Goal: Task Accomplishment & Management: Use online tool/utility

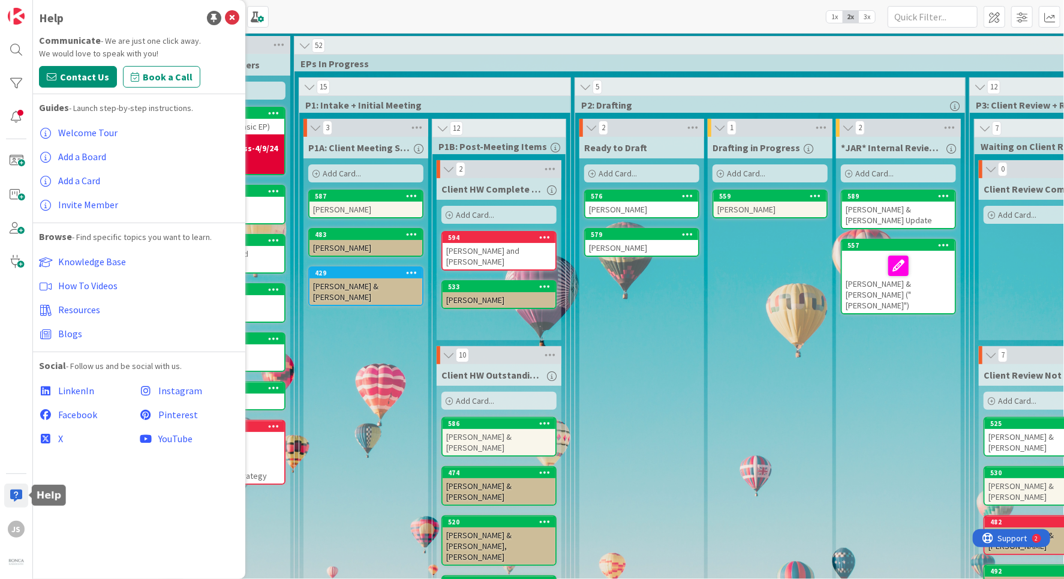
scroll to position [0, 1230]
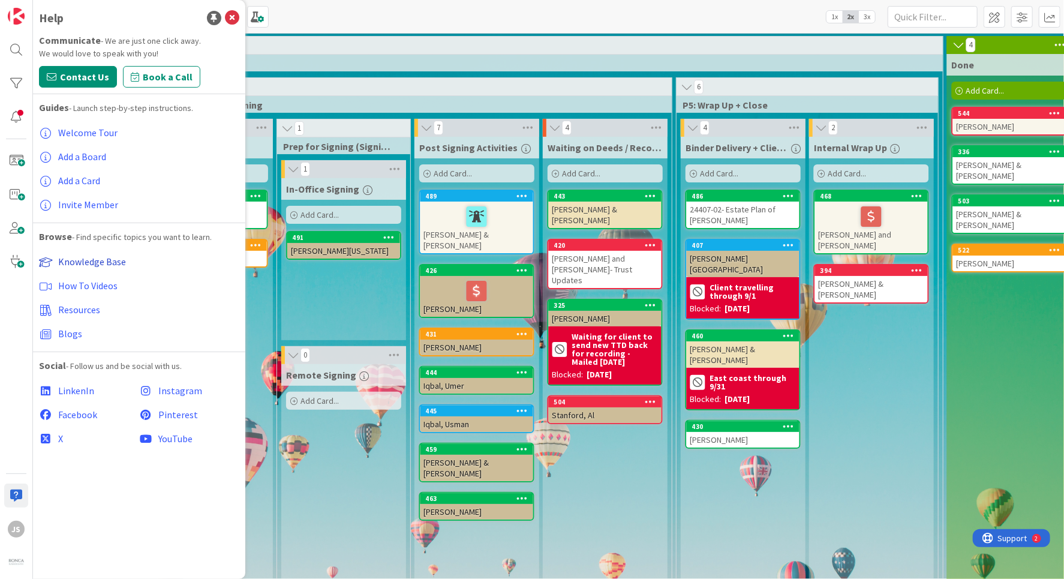
click at [112, 266] on span "Knowledge Base" at bounding box center [92, 261] width 68 height 12
click at [236, 17] on icon at bounding box center [232, 18] width 14 height 14
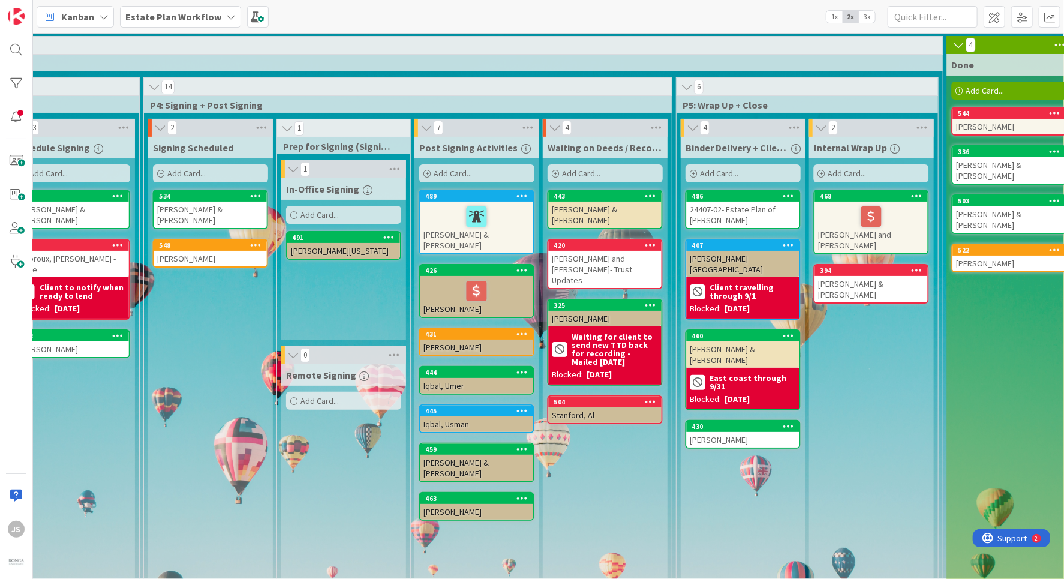
click at [226, 17] on icon at bounding box center [231, 17] width 10 height 10
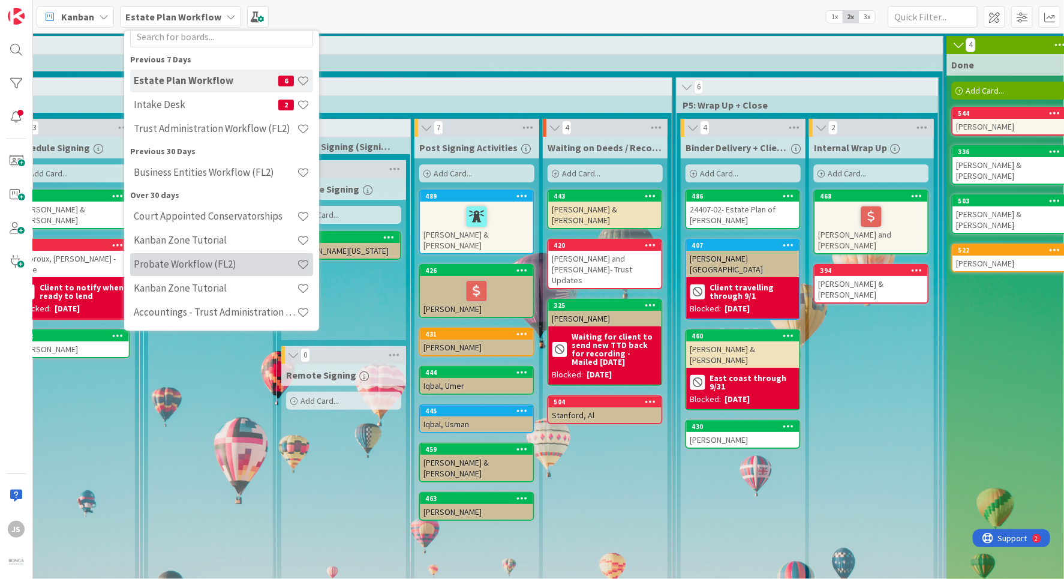
scroll to position [0, 0]
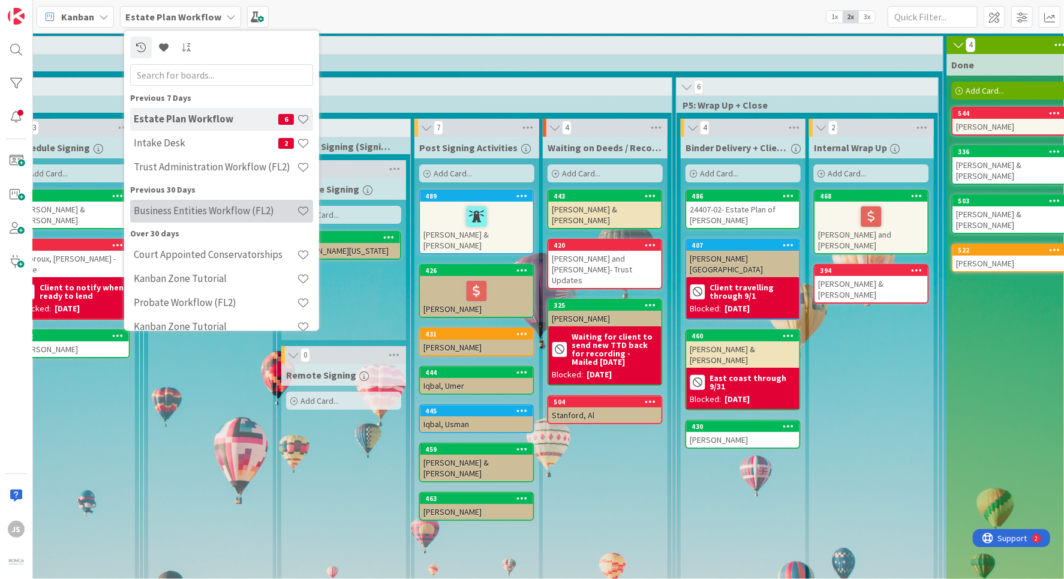
click at [181, 212] on h4 "Business Entities Workflow (FL2)" at bounding box center [215, 211] width 163 height 12
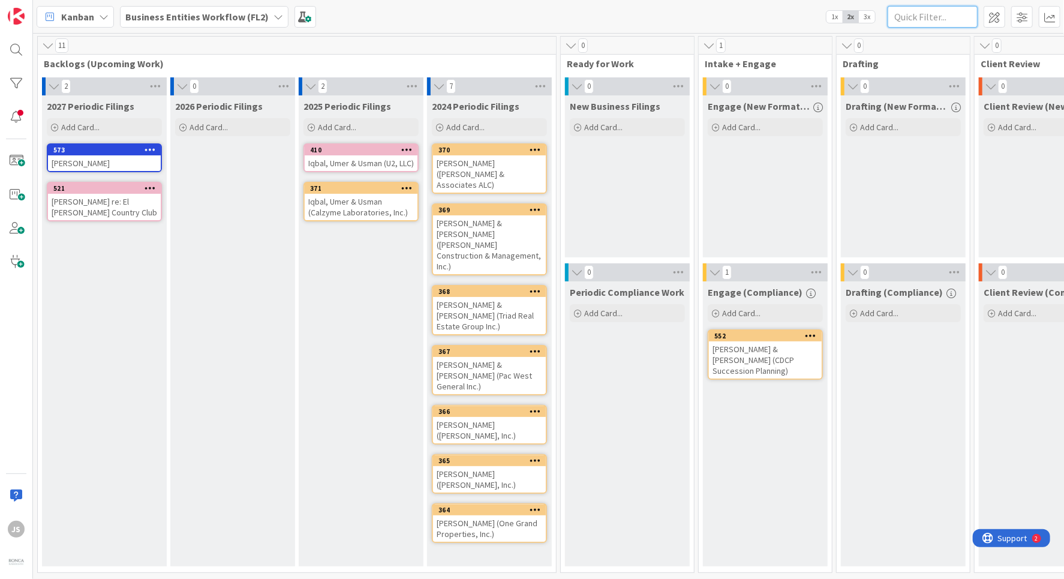
click at [931, 17] on input "text" at bounding box center [932, 17] width 90 height 22
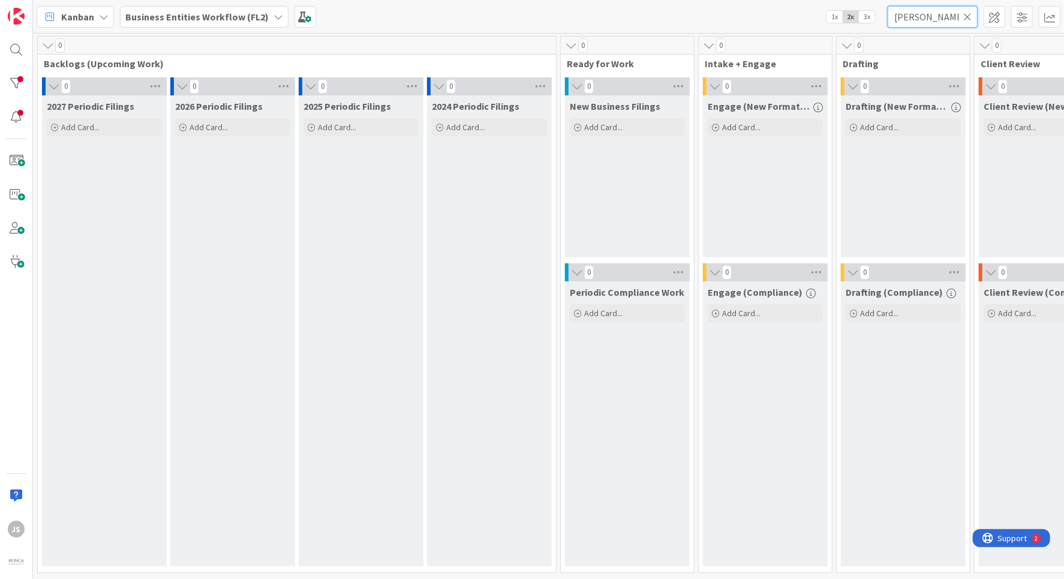
type input "[PERSON_NAME]"
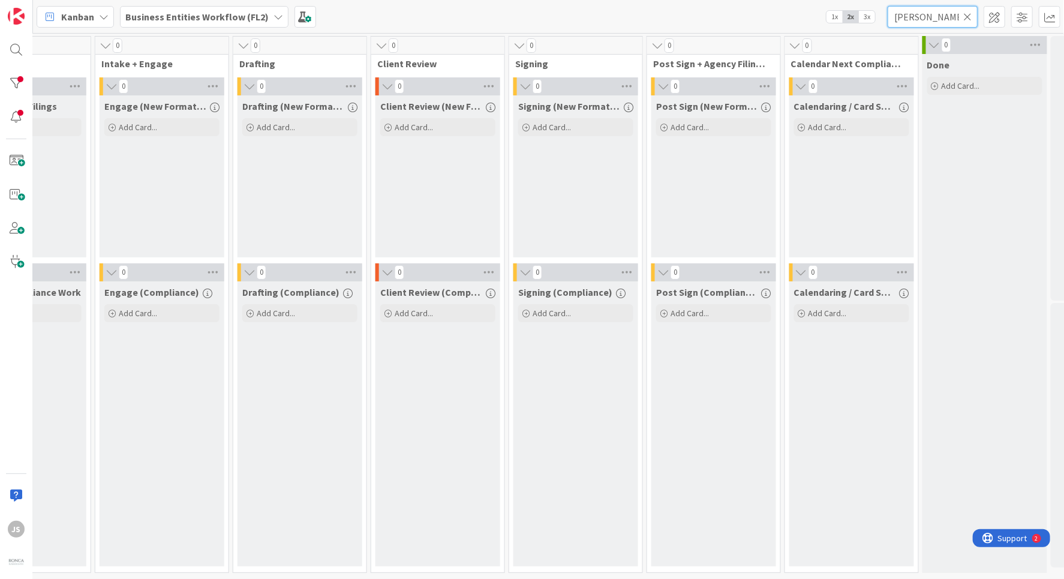
scroll to position [0, 652]
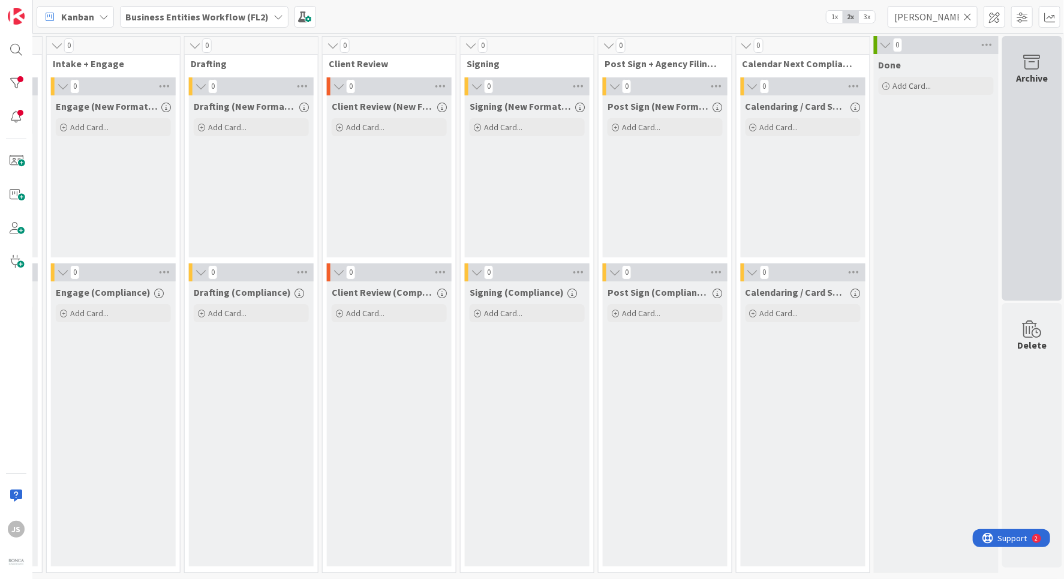
click at [1023, 78] on div "Archive" at bounding box center [1032, 78] width 32 height 14
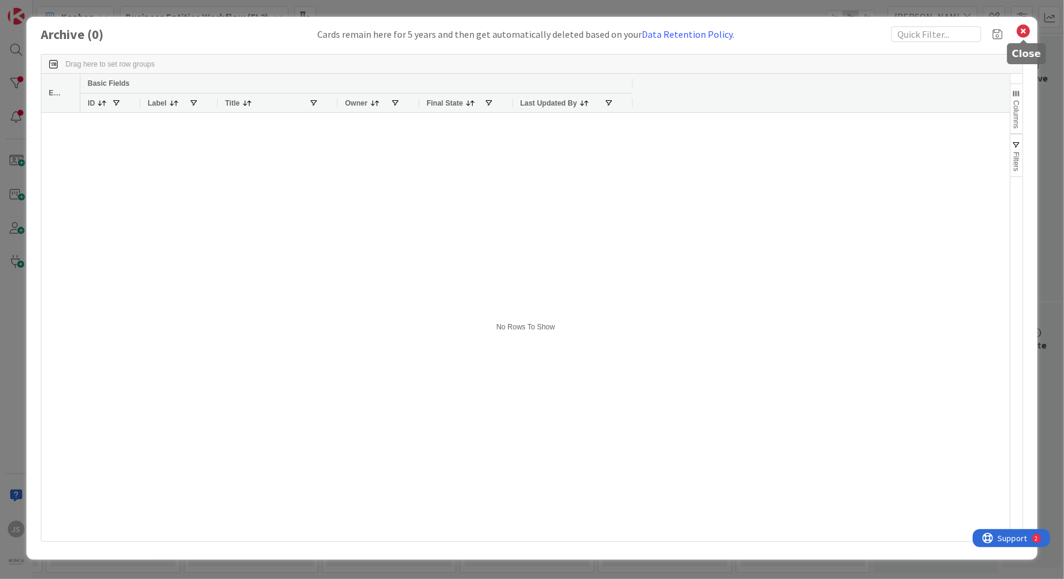
click at [1026, 28] on icon at bounding box center [1024, 31] width 16 height 17
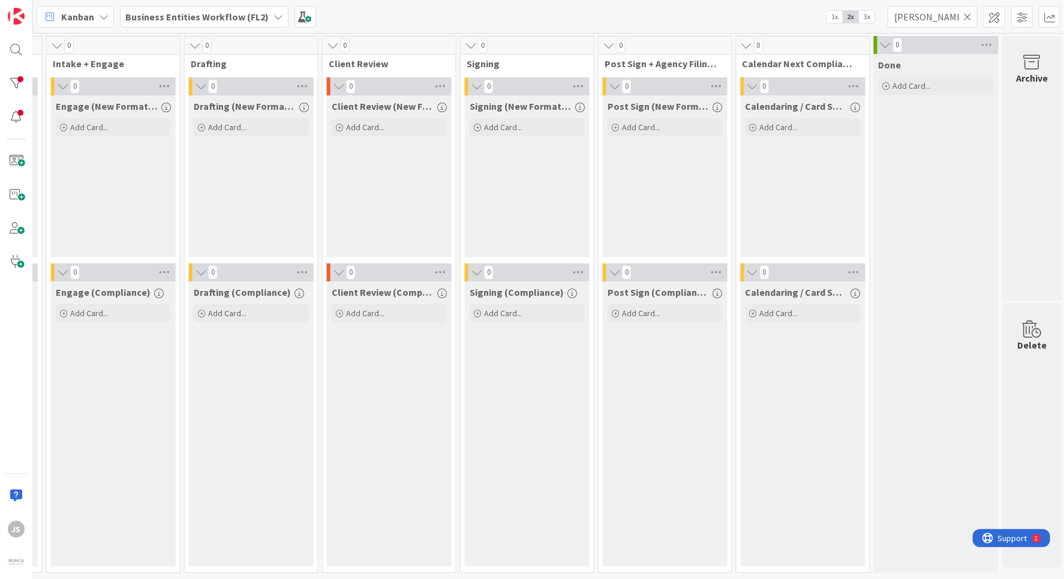
click at [970, 16] on icon at bounding box center [967, 16] width 8 height 11
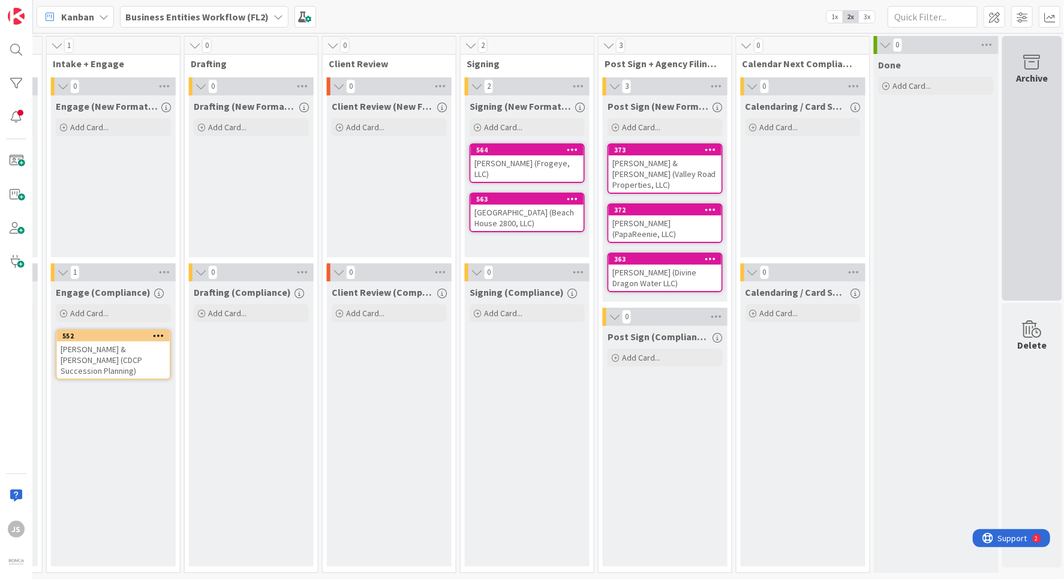
click at [1028, 76] on div "Archive" at bounding box center [1032, 78] width 32 height 14
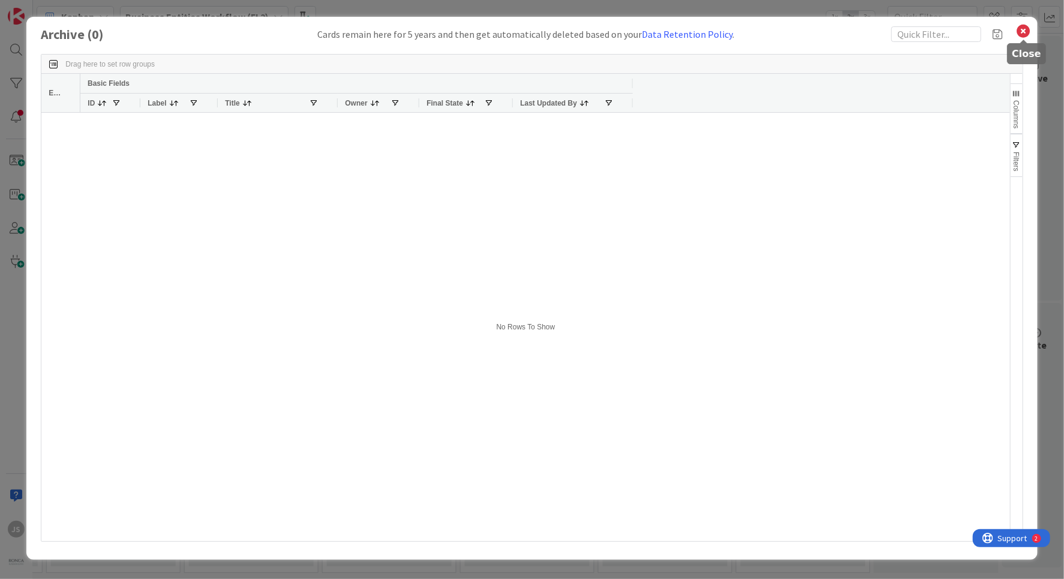
click at [1023, 28] on icon at bounding box center [1024, 31] width 16 height 17
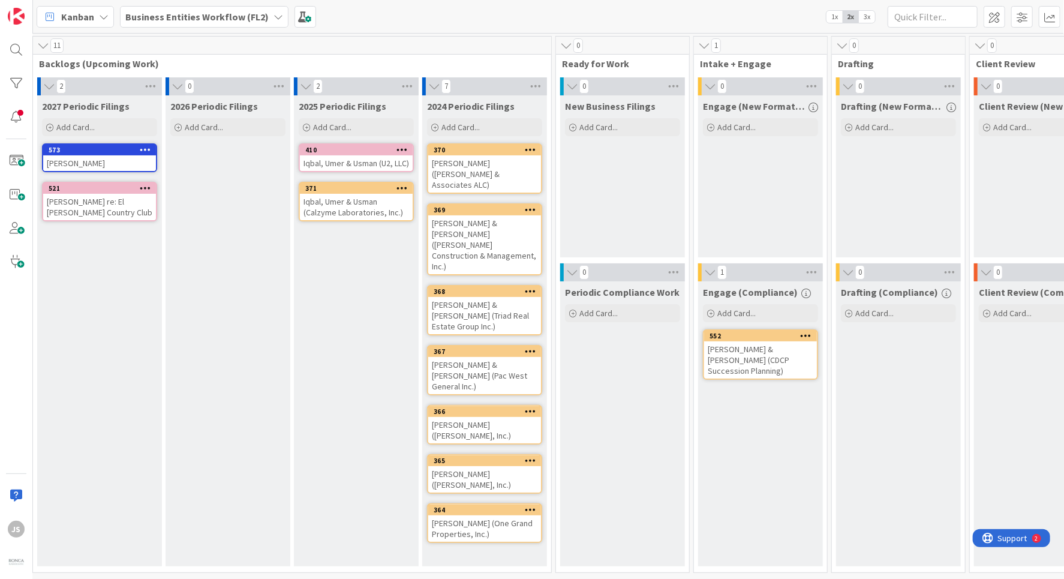
scroll to position [0, 0]
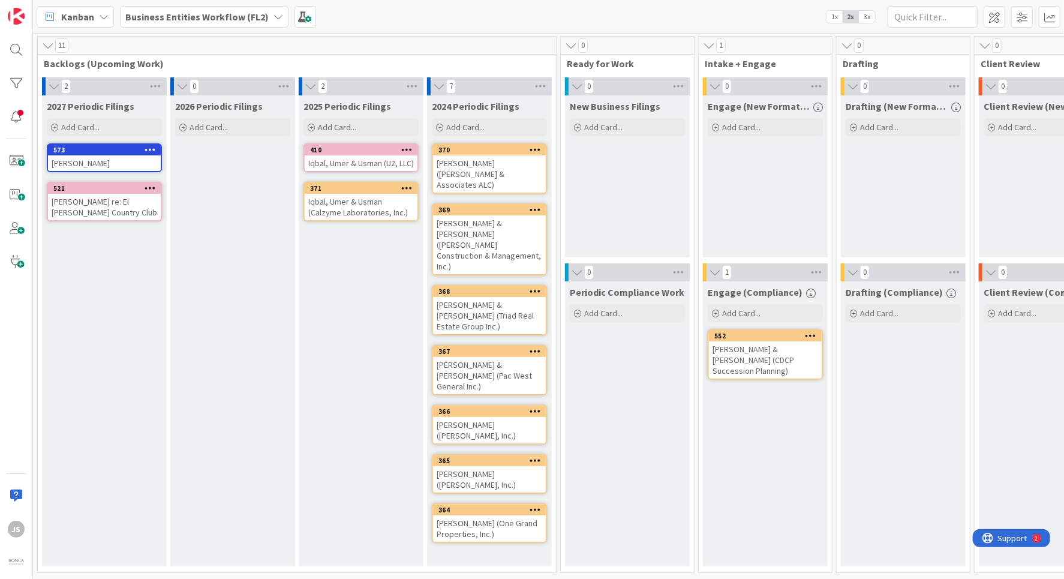
click at [276, 17] on icon at bounding box center [278, 17] width 10 height 10
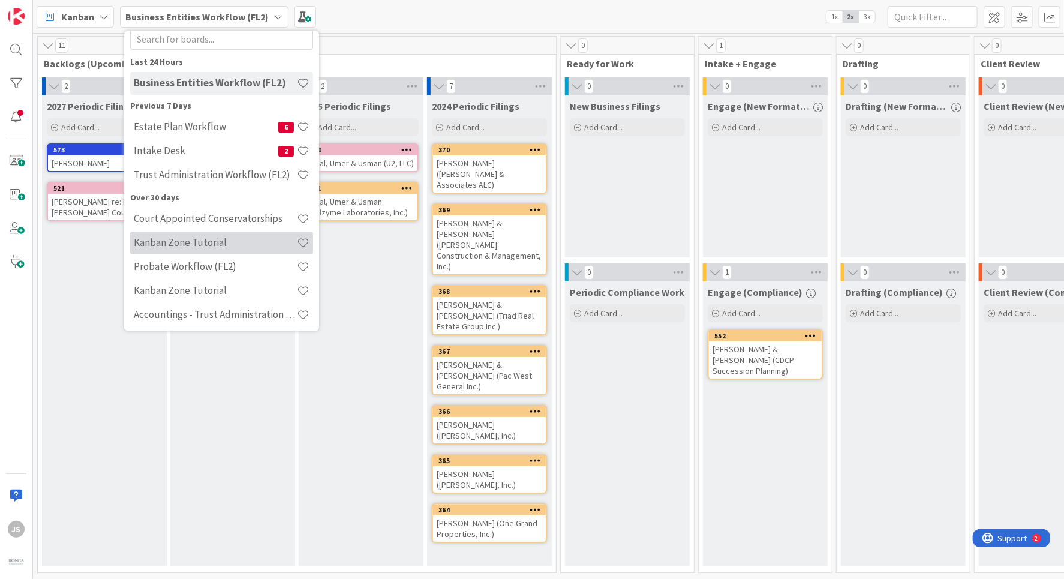
scroll to position [38, 0]
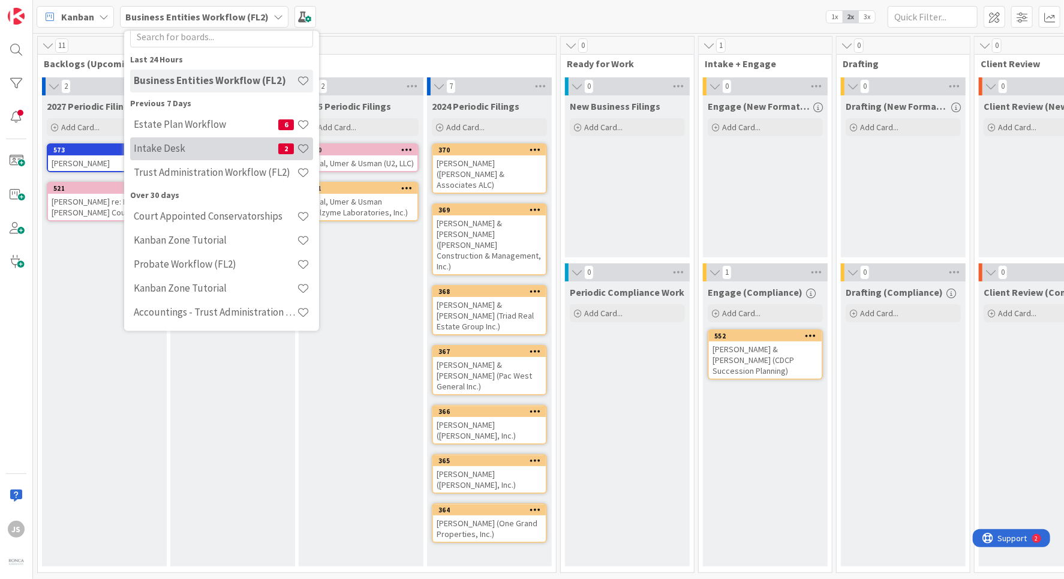
click at [145, 144] on h4 "Intake Desk" at bounding box center [206, 149] width 144 height 12
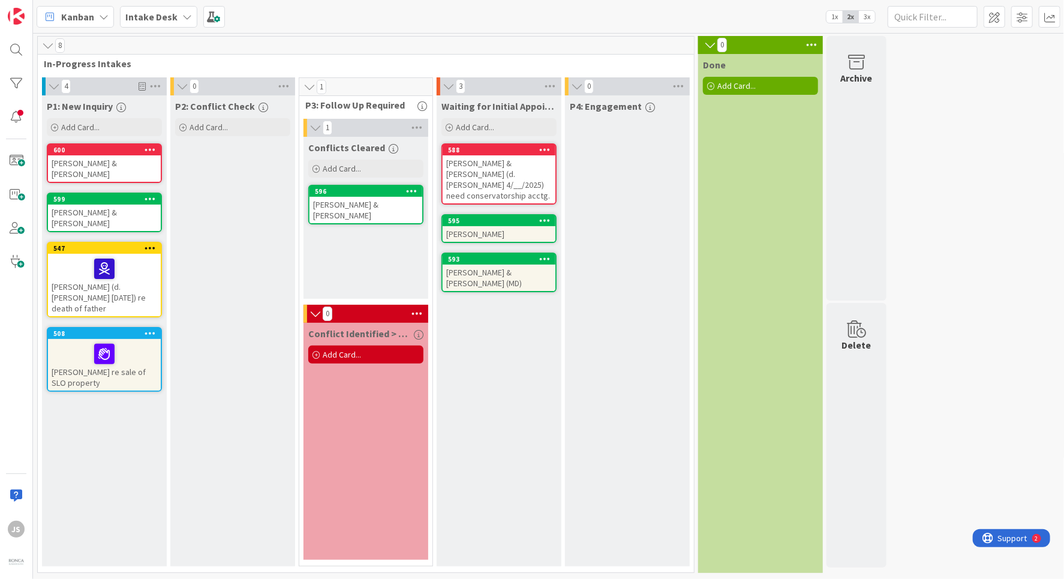
click at [359, 197] on div "[PERSON_NAME] & [PERSON_NAME]" at bounding box center [365, 210] width 113 height 26
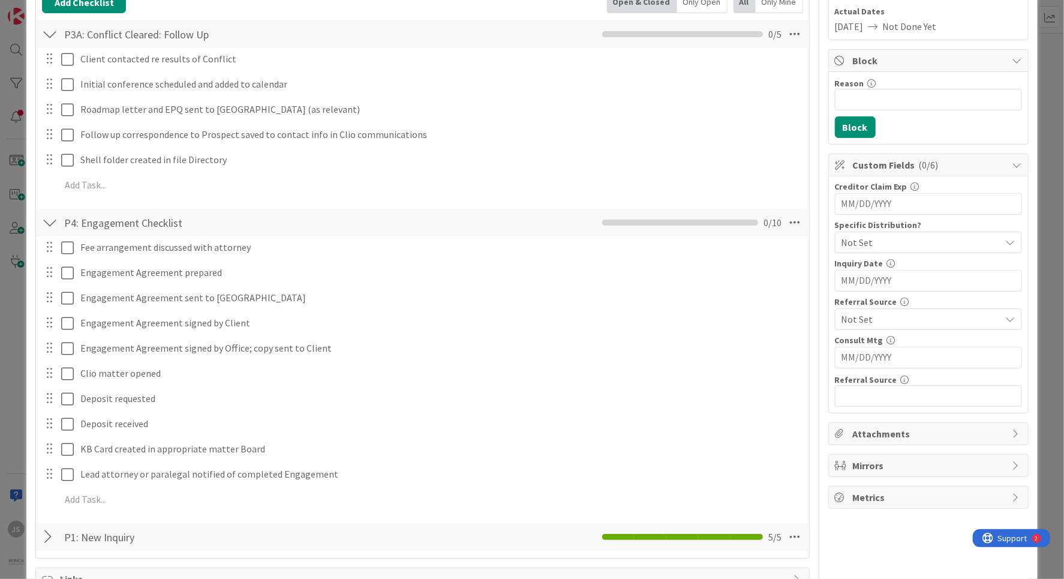
scroll to position [288, 0]
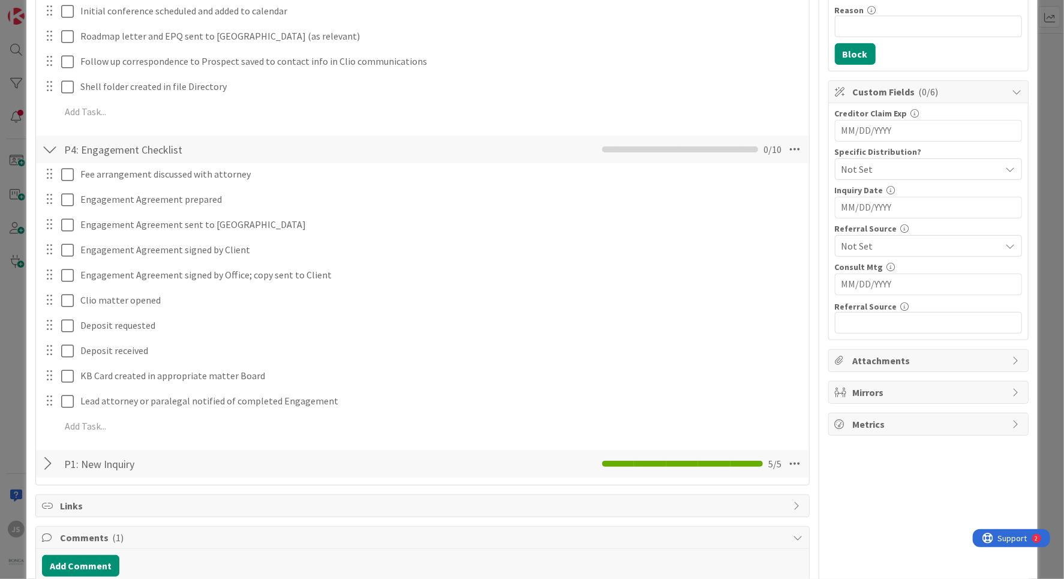
click at [1016, 421] on icon at bounding box center [1017, 424] width 10 height 10
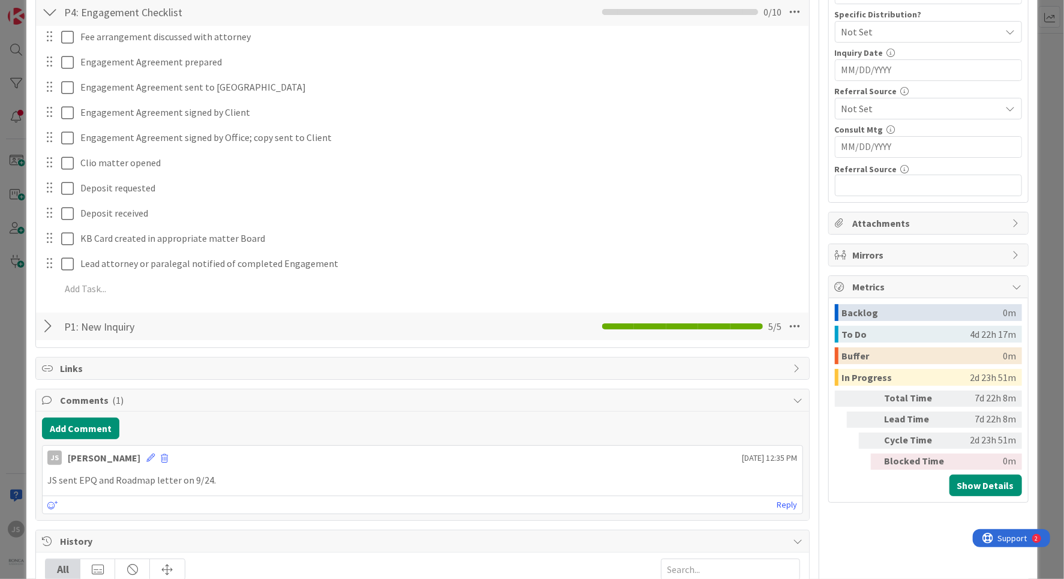
scroll to position [504, 0]
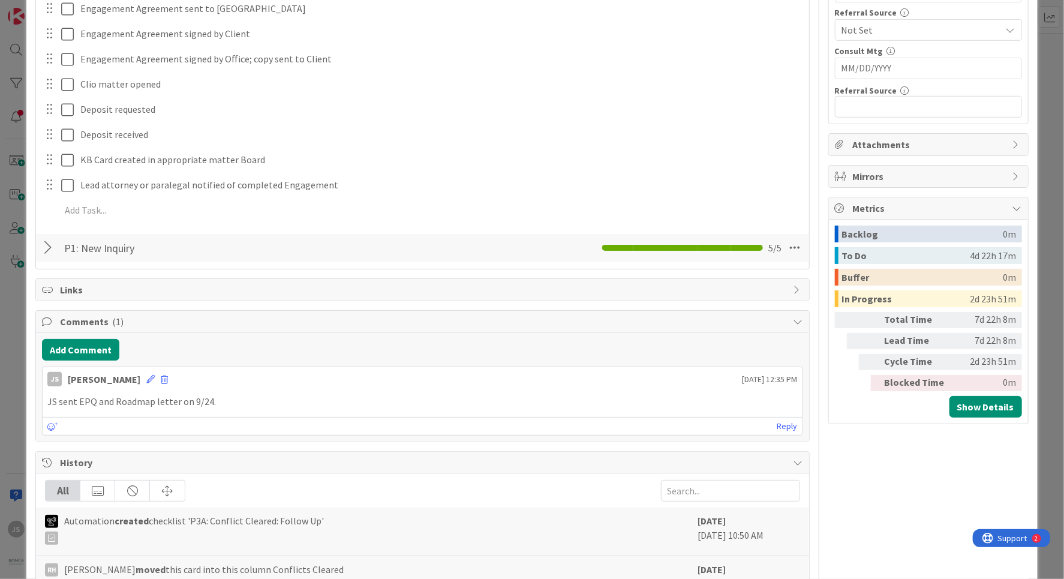
click at [1017, 205] on icon at bounding box center [1017, 208] width 10 height 10
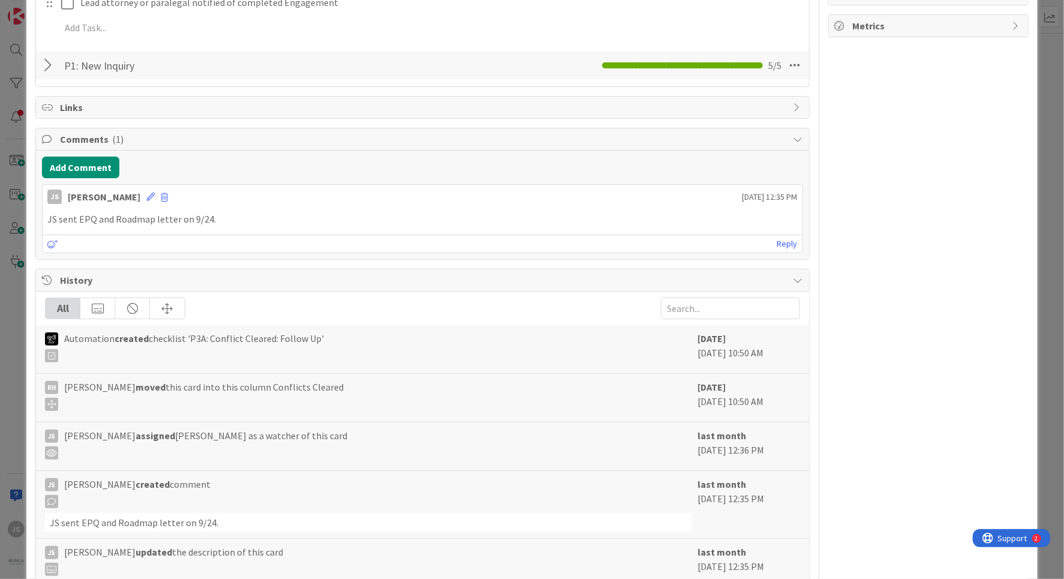
scroll to position [758, 0]
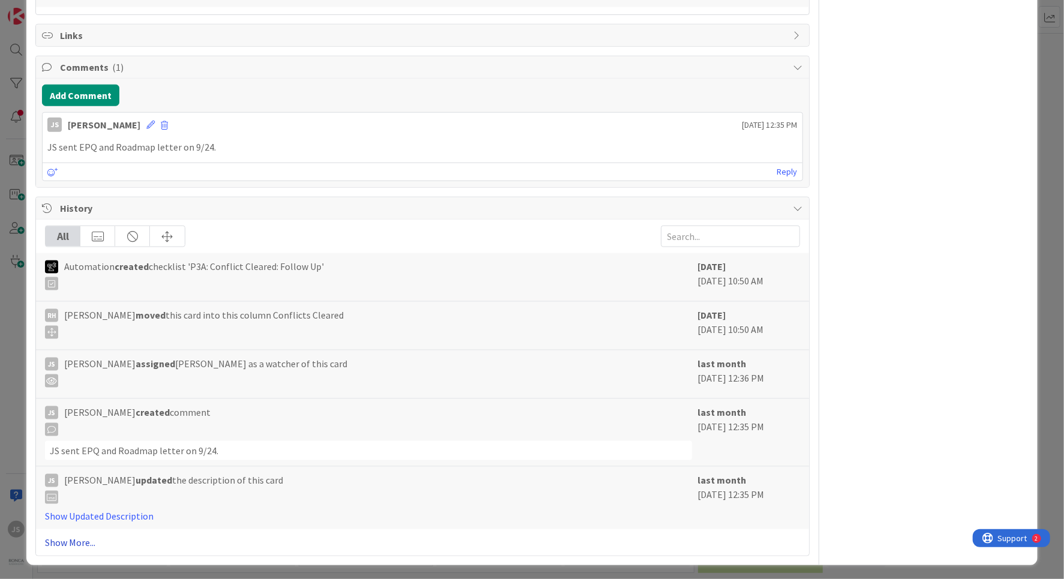
click at [76, 540] on link "Show More..." at bounding box center [422, 542] width 754 height 14
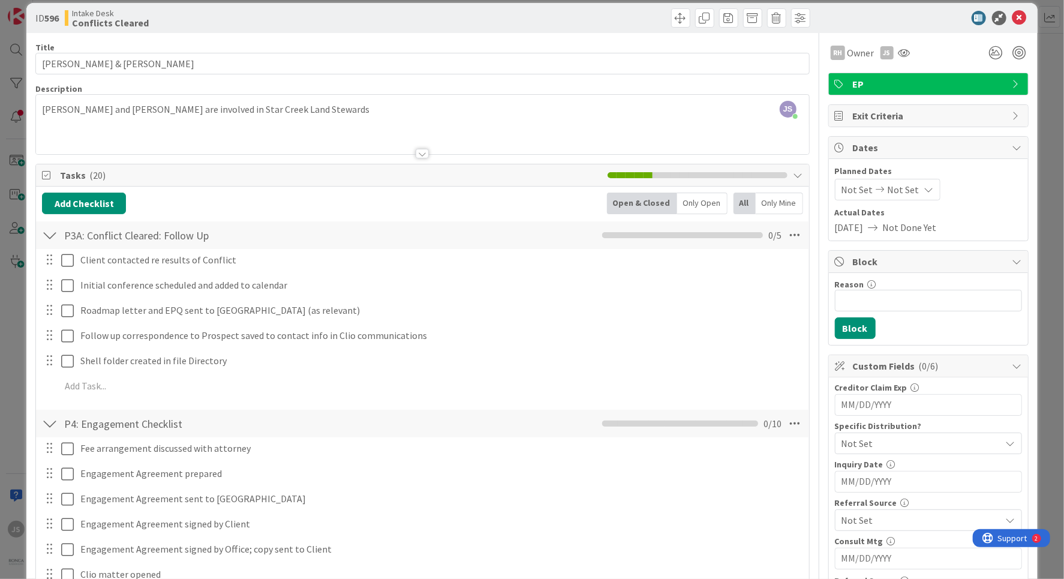
scroll to position [0, 0]
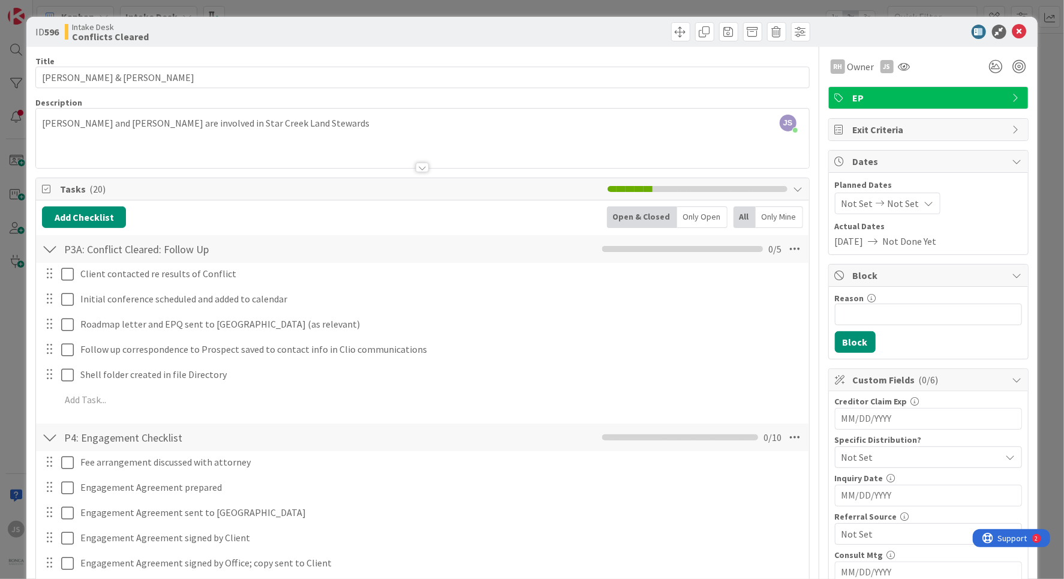
click at [1011, 126] on div "Exit Criteria" at bounding box center [928, 130] width 199 height 22
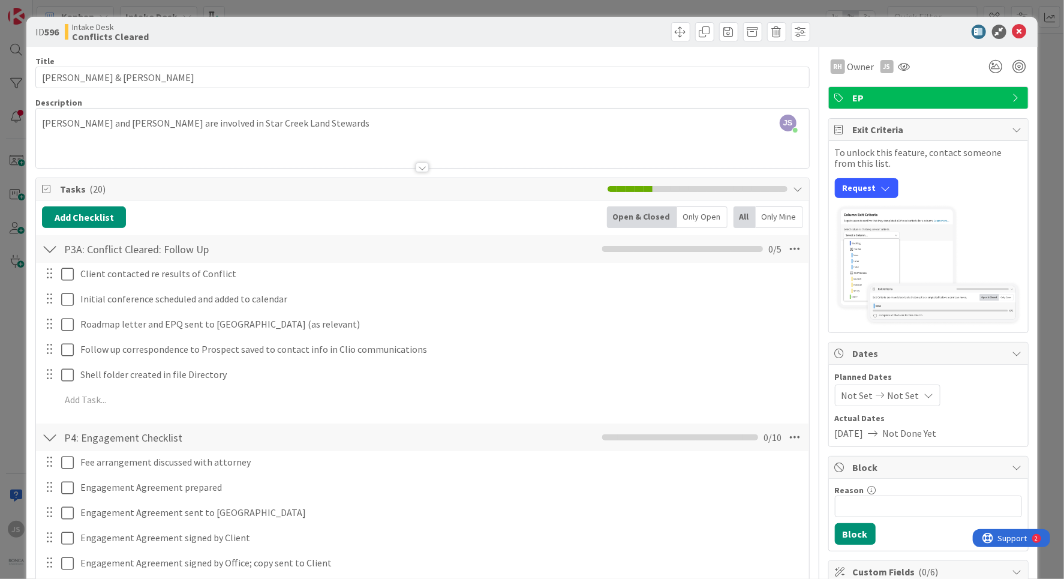
click at [1016, 128] on icon at bounding box center [1017, 130] width 10 height 10
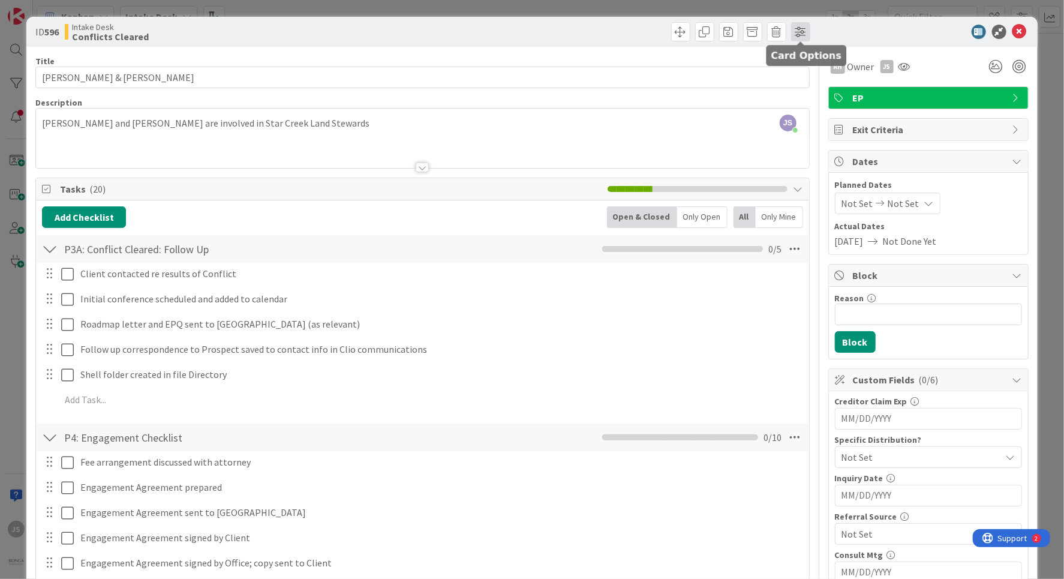
click at [800, 28] on span at bounding box center [800, 31] width 19 height 19
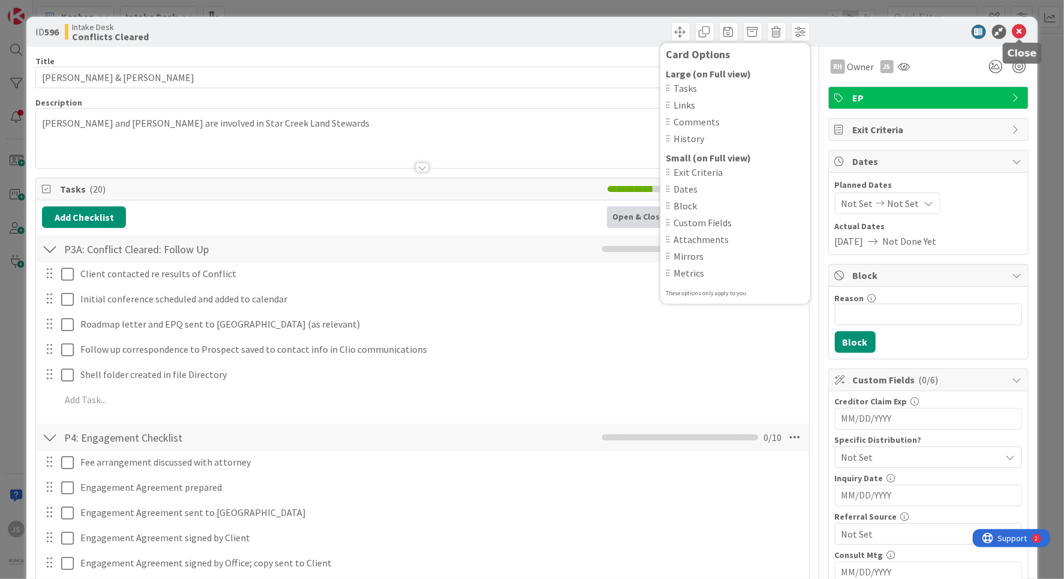
click at [1018, 29] on icon at bounding box center [1019, 32] width 14 height 14
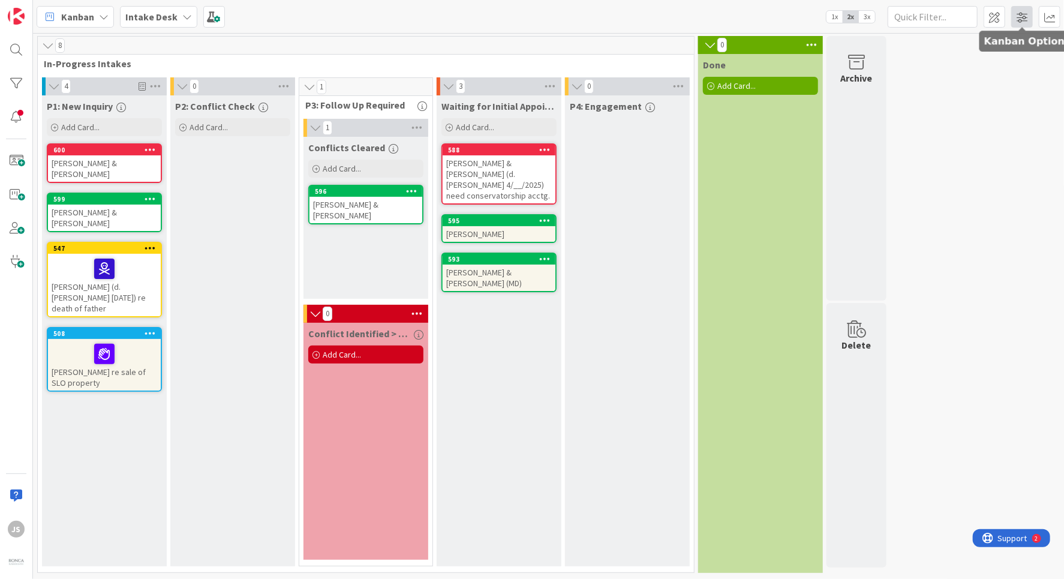
click at [1029, 17] on span at bounding box center [1022, 17] width 22 height 22
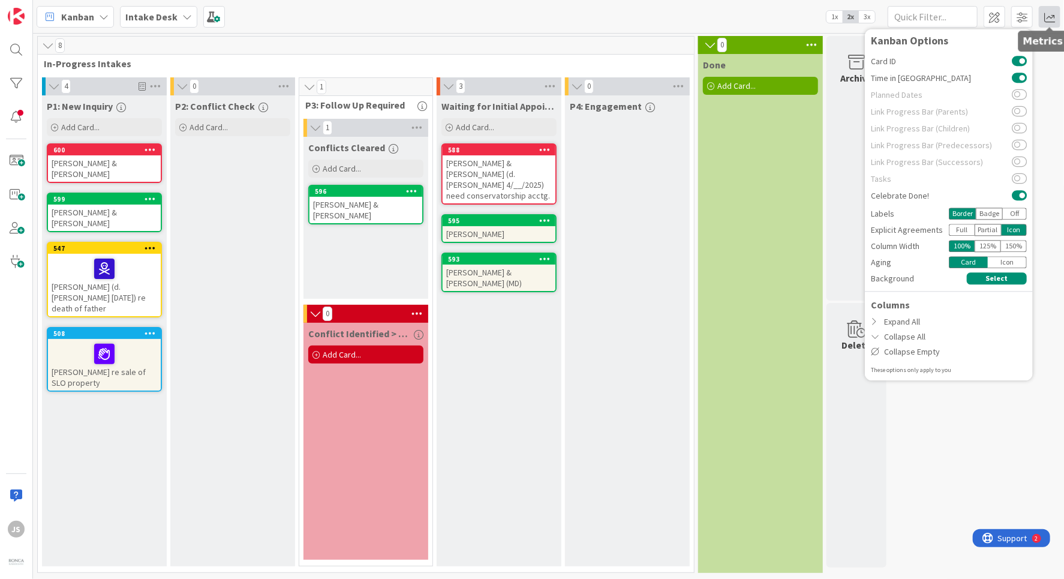
click at [1043, 13] on span at bounding box center [1049, 17] width 22 height 22
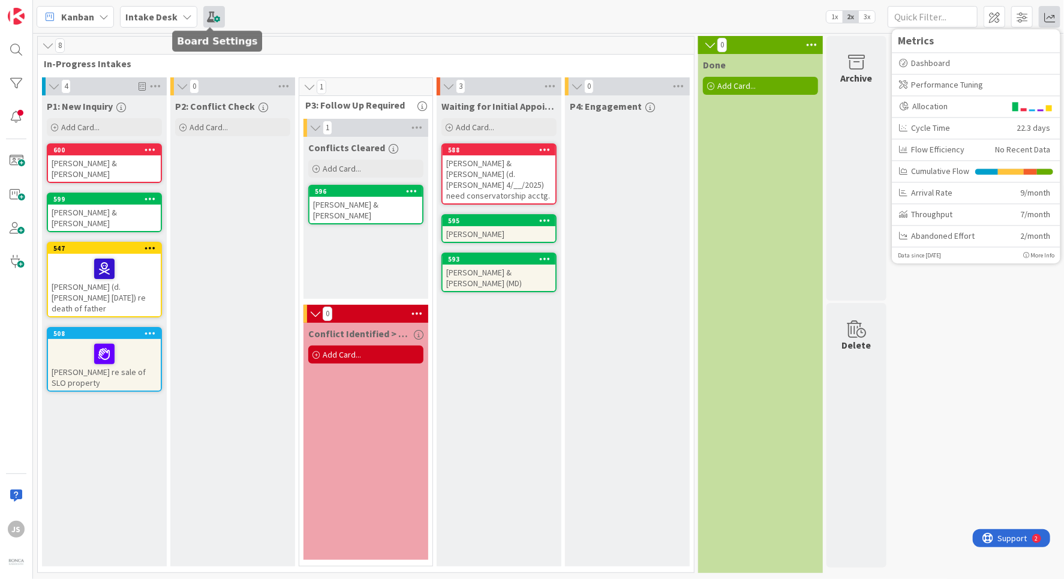
click at [209, 13] on span at bounding box center [214, 17] width 22 height 22
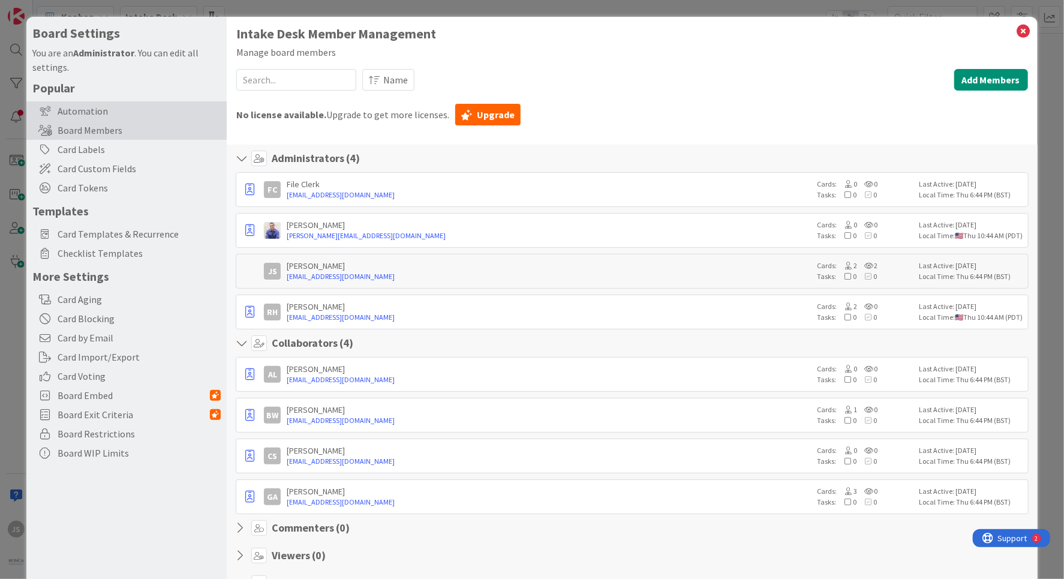
click at [95, 109] on div "Automation" at bounding box center [126, 110] width 200 height 19
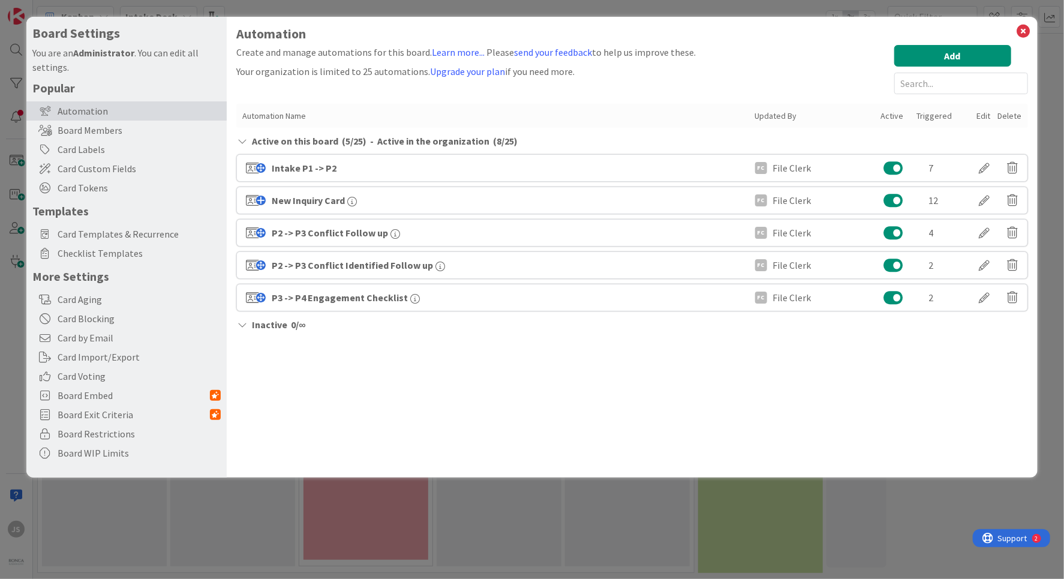
click at [246, 323] on icon at bounding box center [242, 325] width 12 height 10
click at [243, 323] on icon at bounding box center [242, 325] width 12 height 10
click at [297, 325] on span "0 / ∞" at bounding box center [298, 324] width 14 height 14
click at [263, 325] on span "Inactive" at bounding box center [269, 324] width 35 height 14
click at [76, 171] on span "Card Custom Fields" at bounding box center [139, 168] width 163 height 14
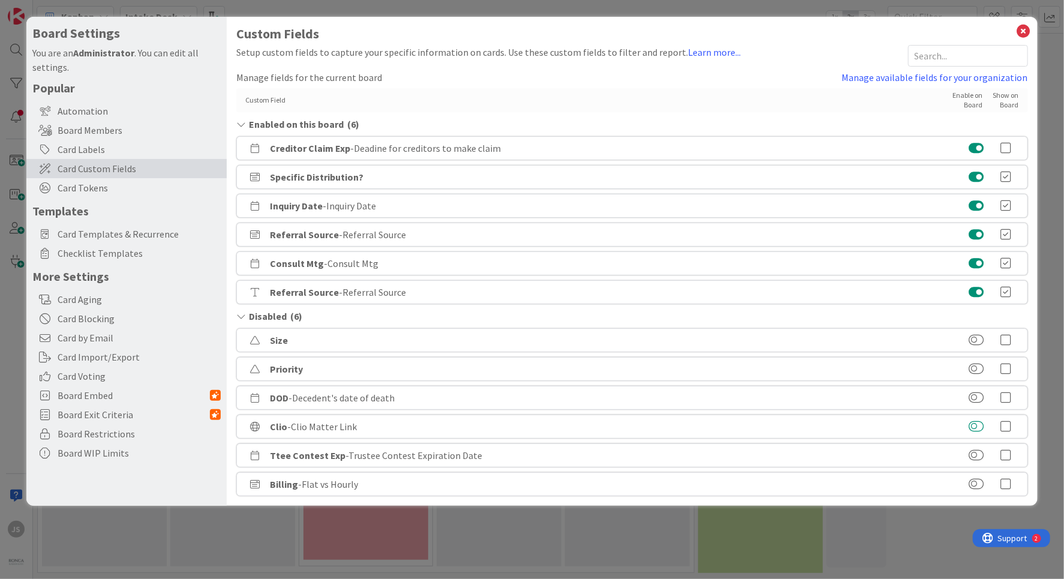
click at [977, 425] on button at bounding box center [975, 426] width 15 height 12
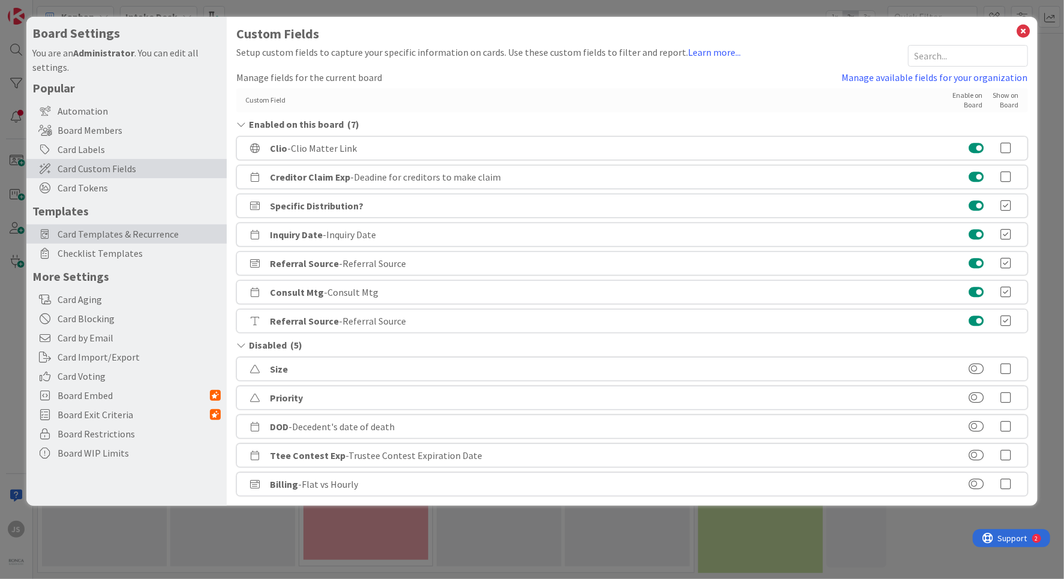
click at [80, 230] on span "Card Templates & Recurrence" at bounding box center [139, 234] width 163 height 14
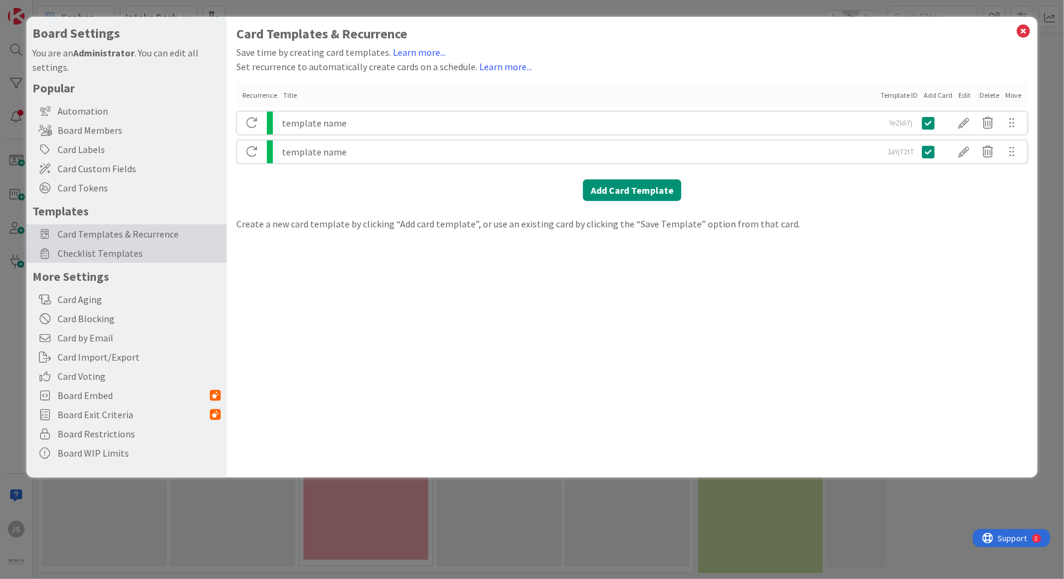
click at [79, 252] on span "Checklist Templates" at bounding box center [139, 253] width 163 height 14
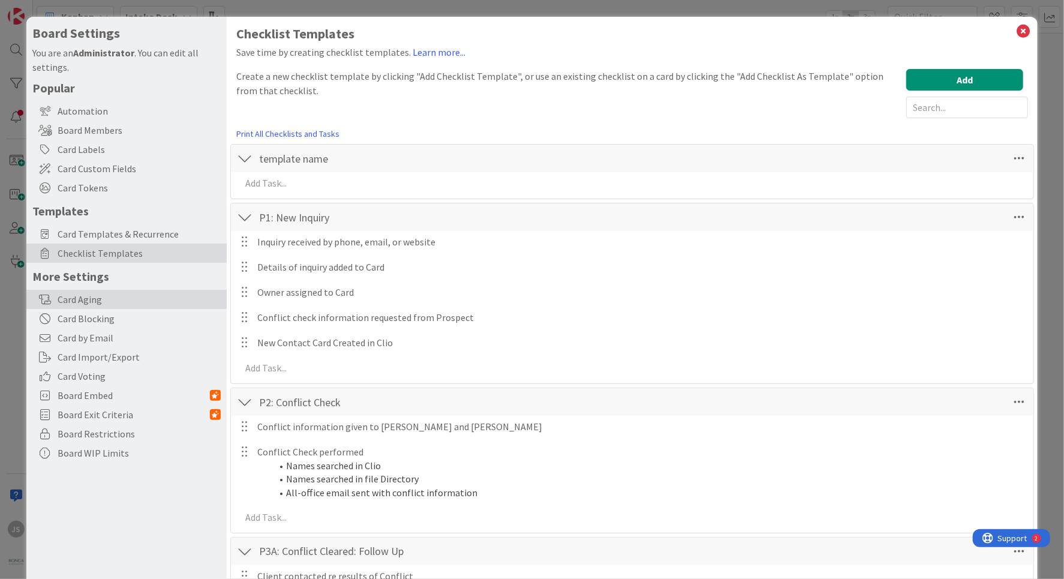
click at [75, 299] on div "Card Aging" at bounding box center [126, 299] width 200 height 19
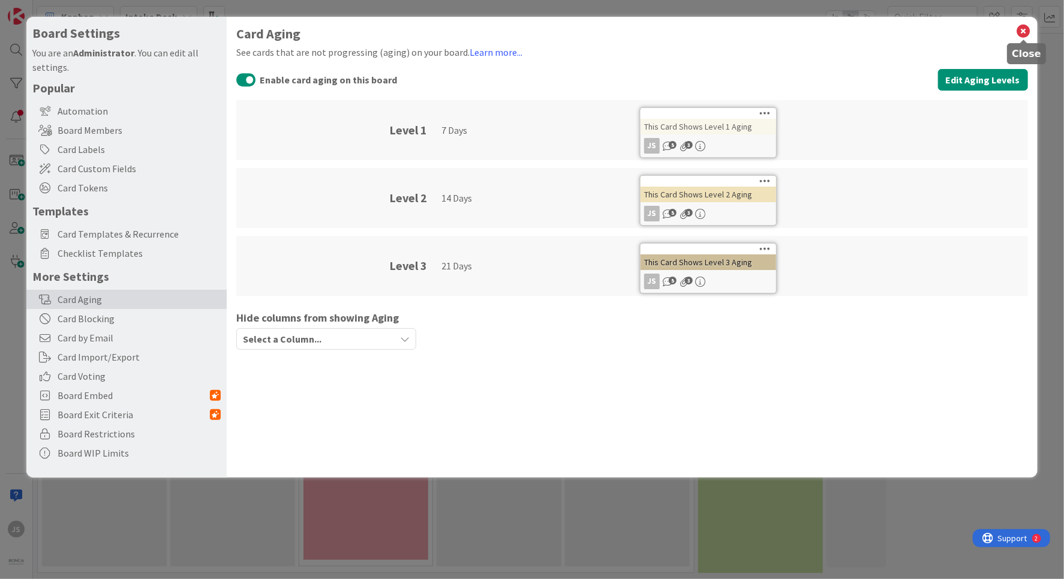
click at [1024, 31] on icon at bounding box center [1024, 31] width 16 height 17
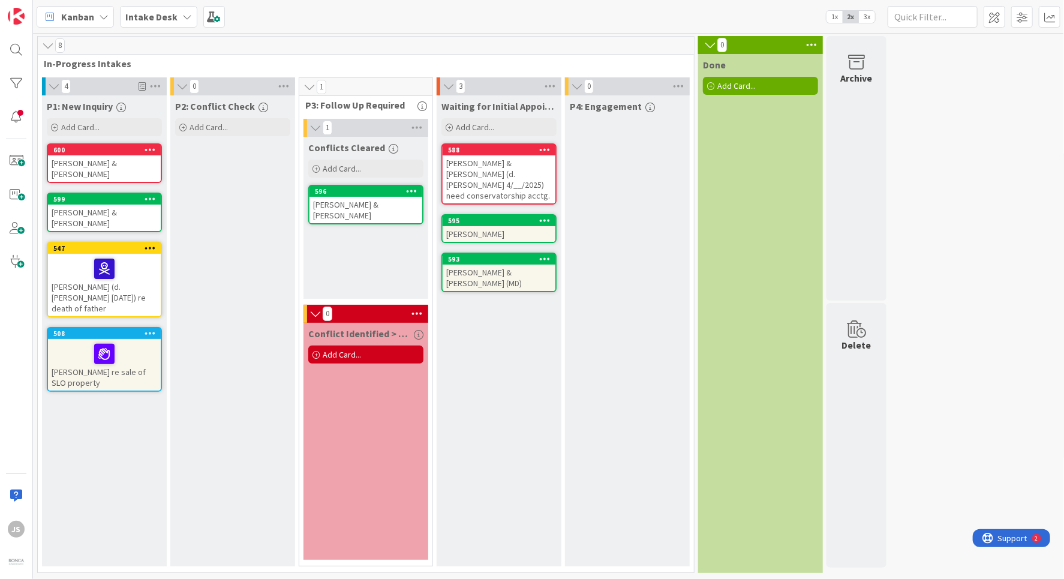
click at [100, 16] on icon at bounding box center [104, 17] width 10 height 10
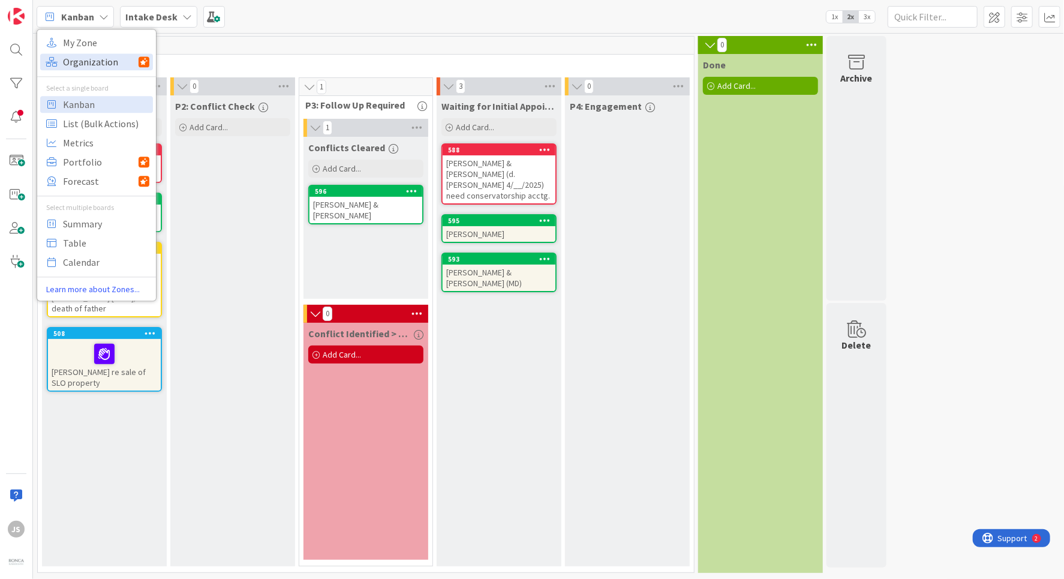
click at [80, 59] on span "Organization" at bounding box center [101, 62] width 76 height 18
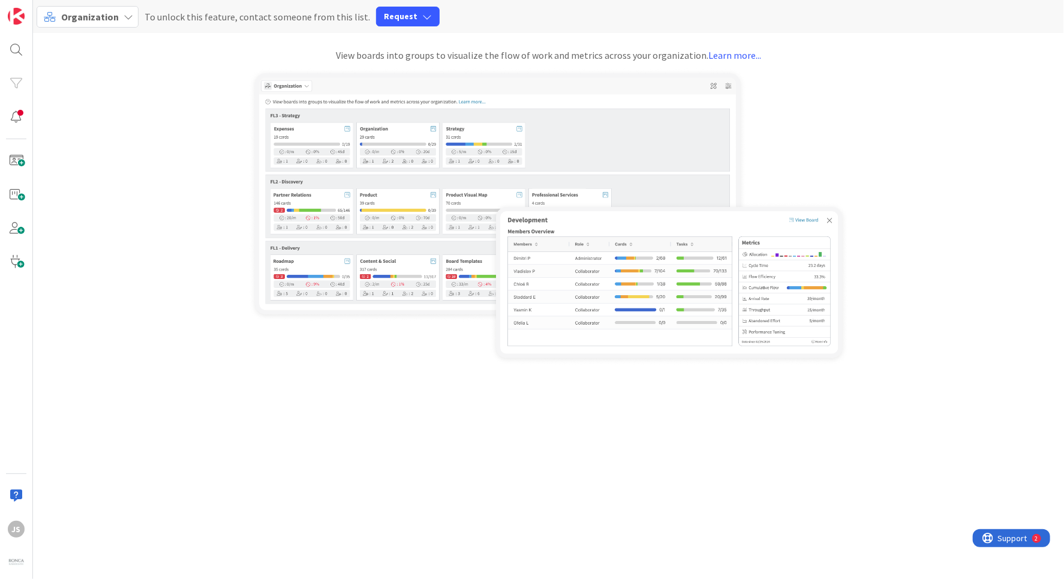
click at [121, 16] on div "Organization" at bounding box center [88, 17] width 102 height 22
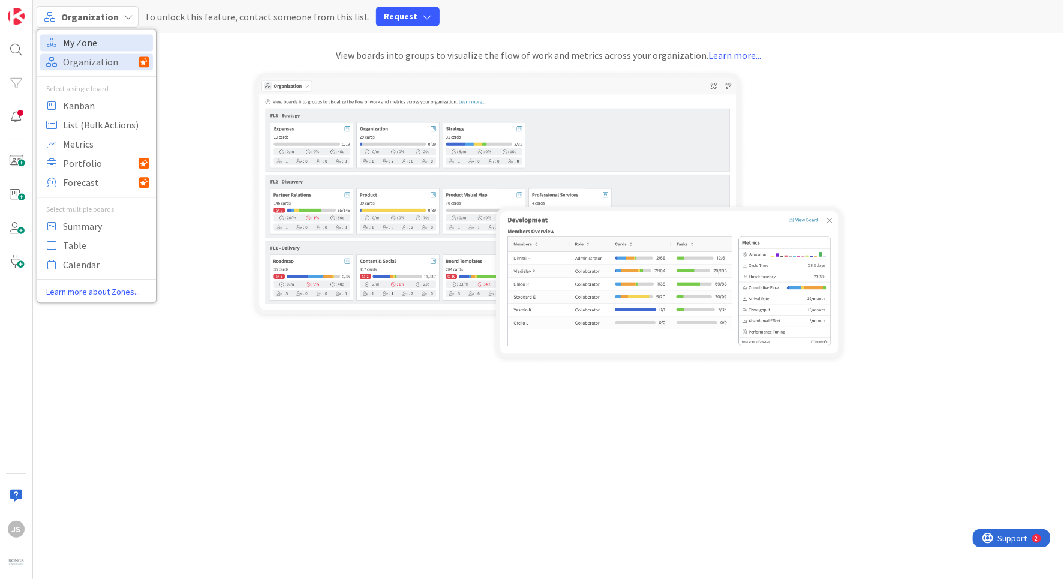
click at [92, 41] on span "My Zone" at bounding box center [106, 43] width 86 height 18
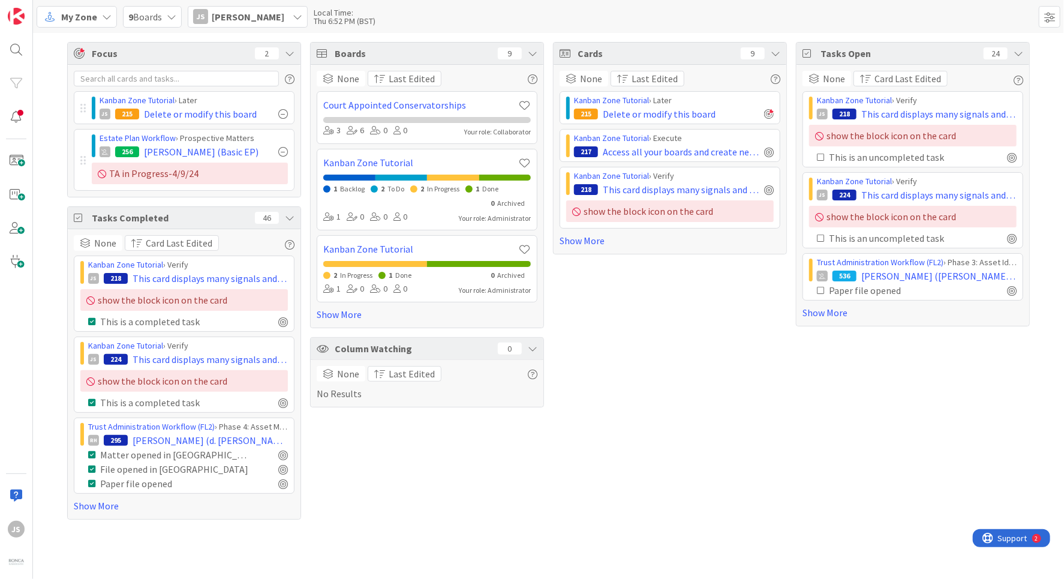
click at [112, 14] on div "My Zone" at bounding box center [77, 17] width 80 height 22
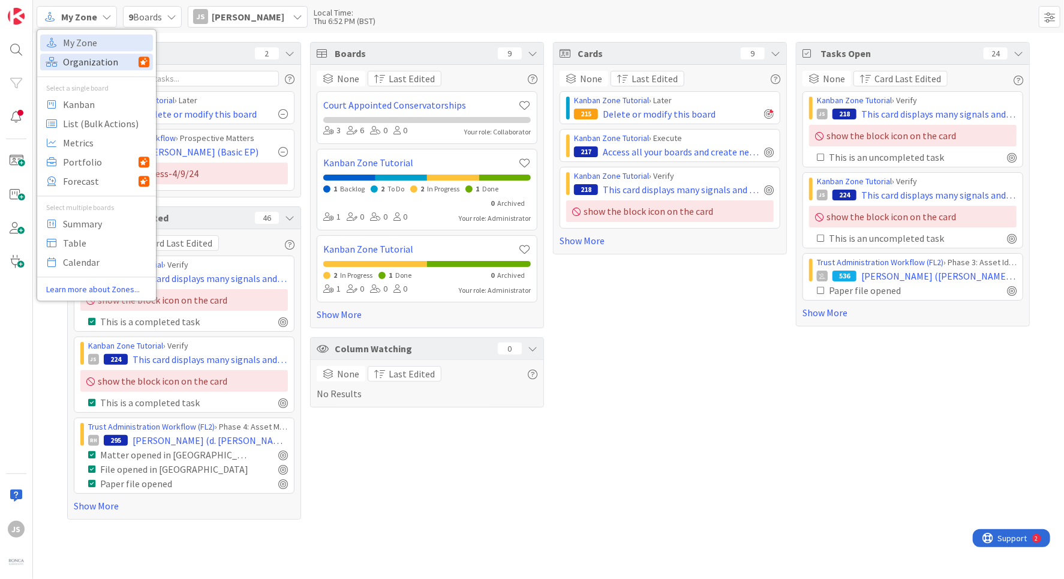
click at [85, 58] on span "Organization" at bounding box center [101, 62] width 76 height 18
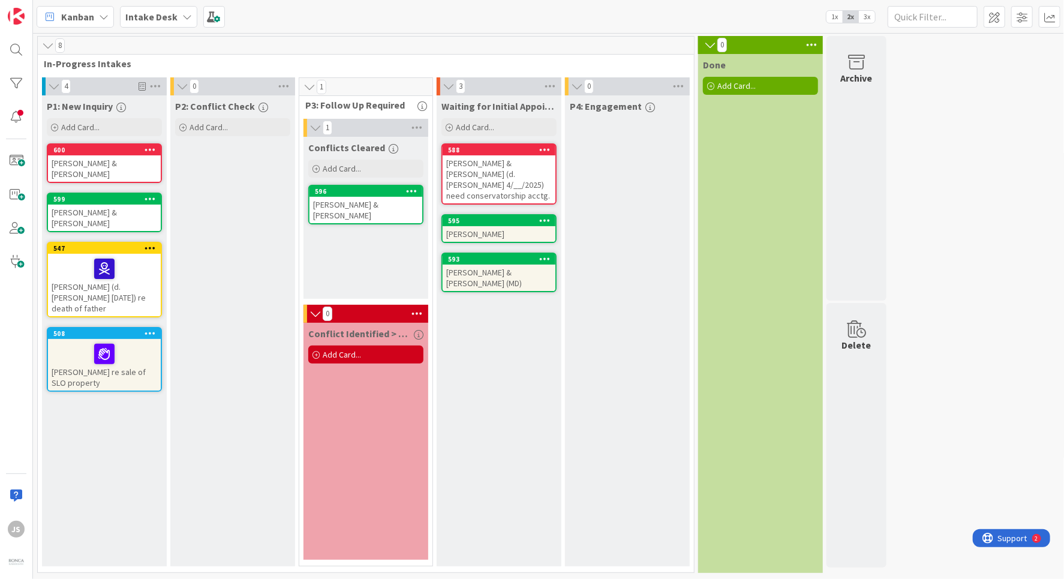
click at [103, 16] on icon at bounding box center [104, 17] width 10 height 10
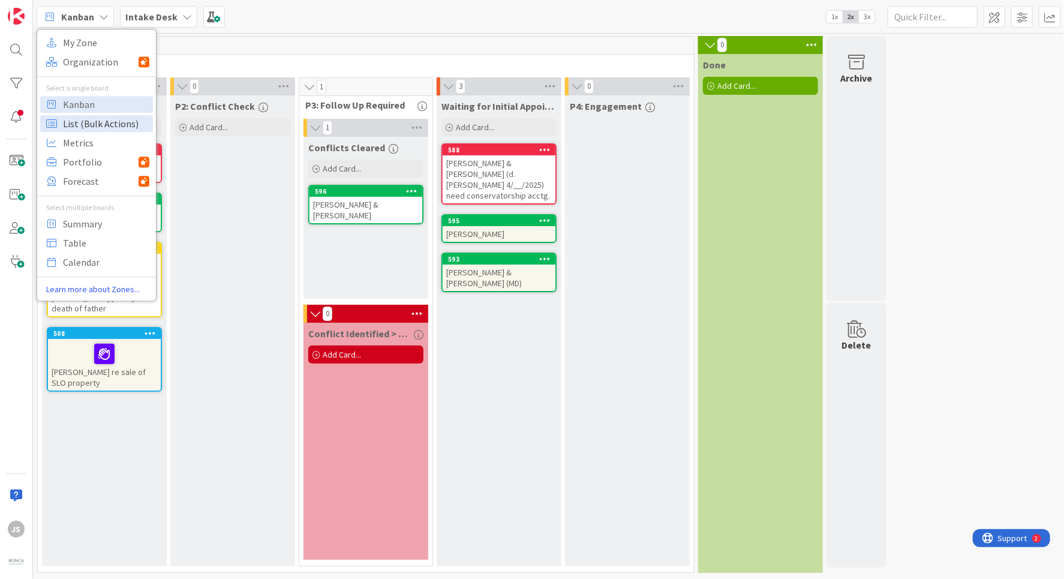
click at [83, 125] on span "List (Bulk Actions)" at bounding box center [106, 124] width 86 height 18
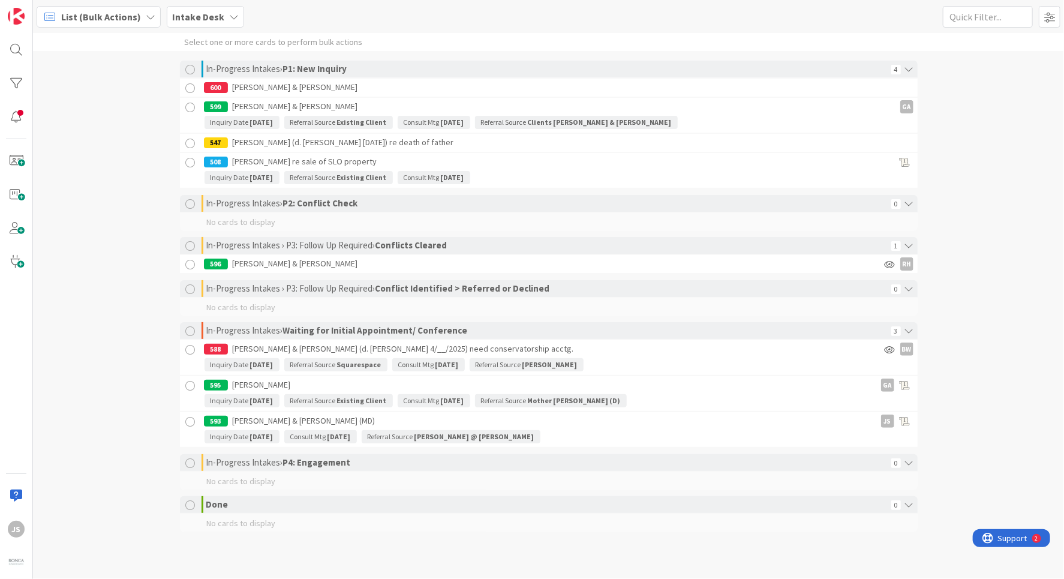
click at [146, 16] on icon at bounding box center [151, 17] width 10 height 10
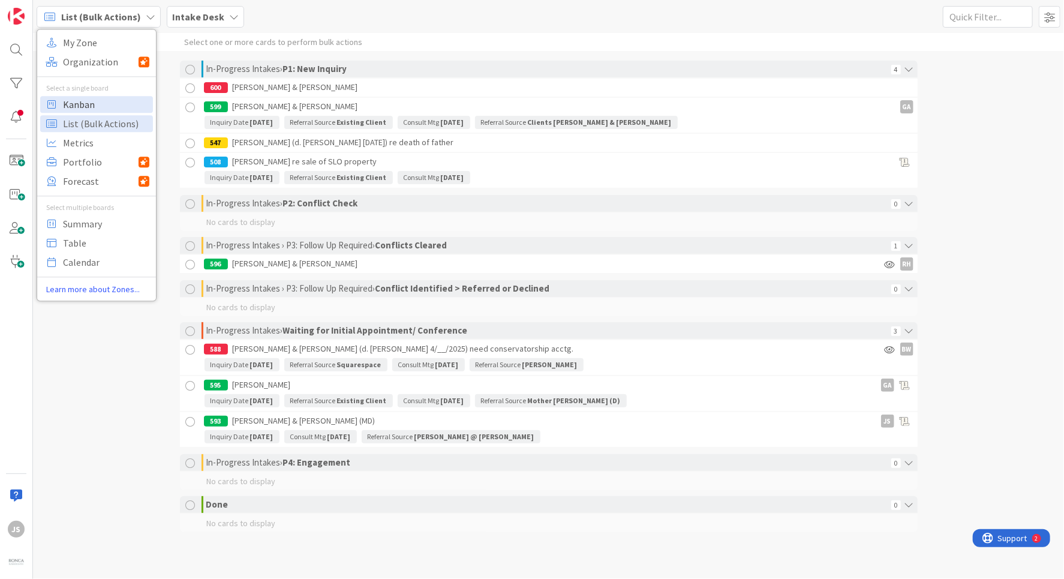
click at [74, 110] on span "Kanban" at bounding box center [106, 104] width 86 height 18
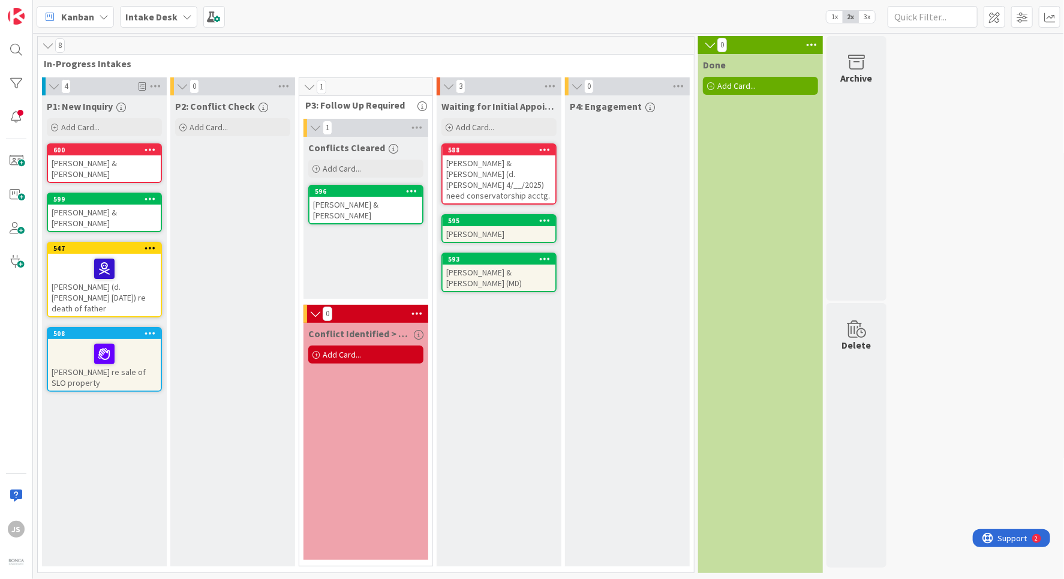
click at [103, 15] on icon at bounding box center [104, 17] width 10 height 10
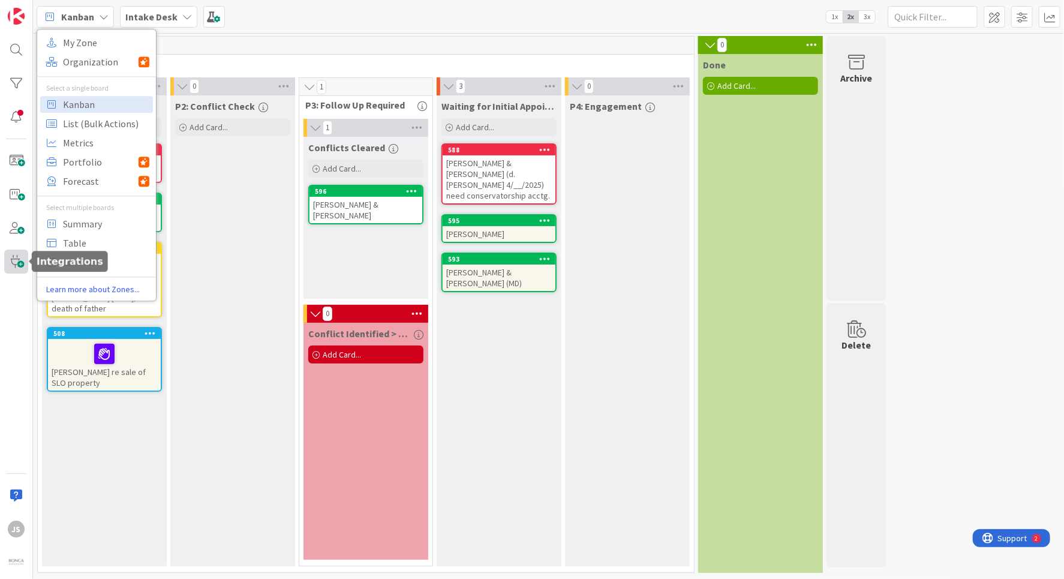
click at [16, 260] on span at bounding box center [16, 261] width 24 height 24
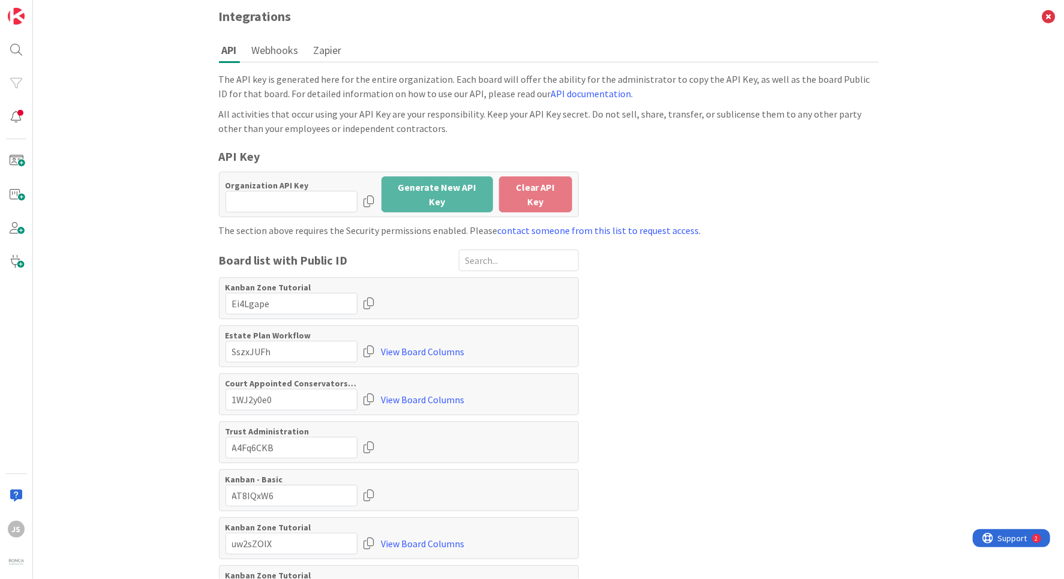
click at [279, 49] on button "Webhooks" at bounding box center [275, 50] width 53 height 22
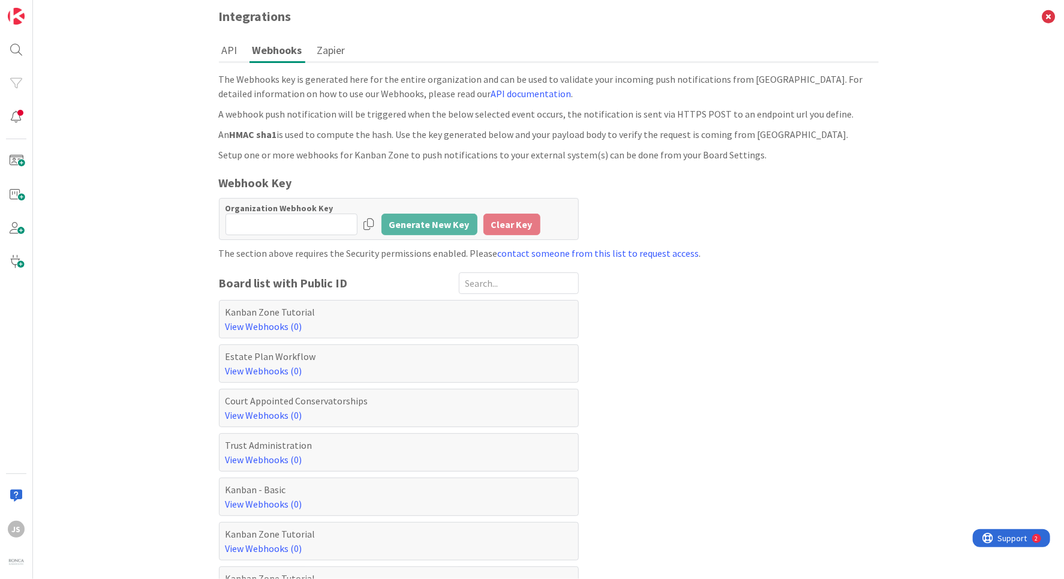
click at [328, 50] on button "Zapier" at bounding box center [331, 50] width 34 height 22
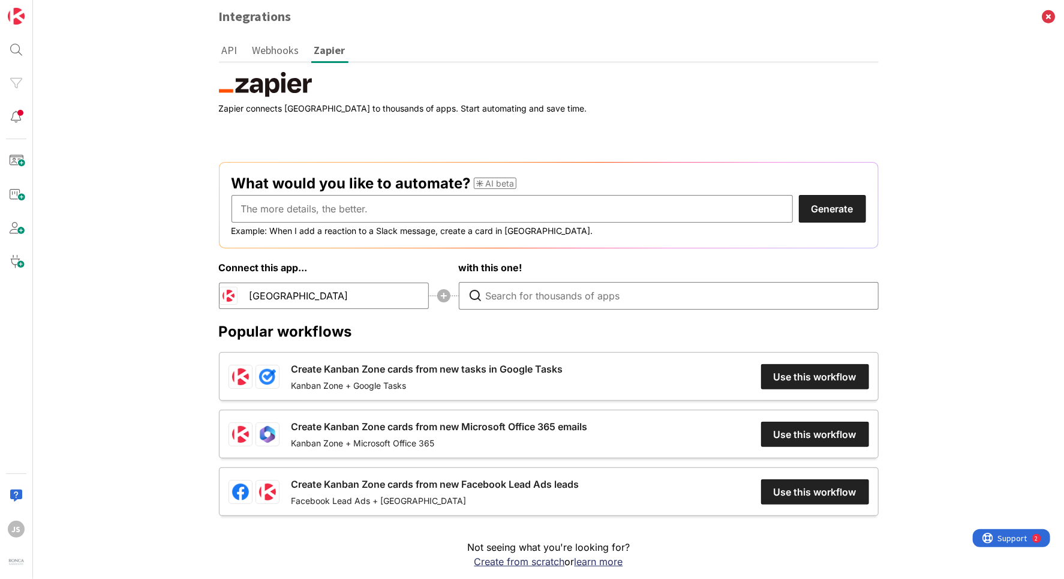
click at [80, 11] on div "Integrations" at bounding box center [548, 16] width 1031 height 33
click at [21, 263] on span at bounding box center [16, 261] width 24 height 24
click at [17, 229] on span at bounding box center [16, 228] width 24 height 24
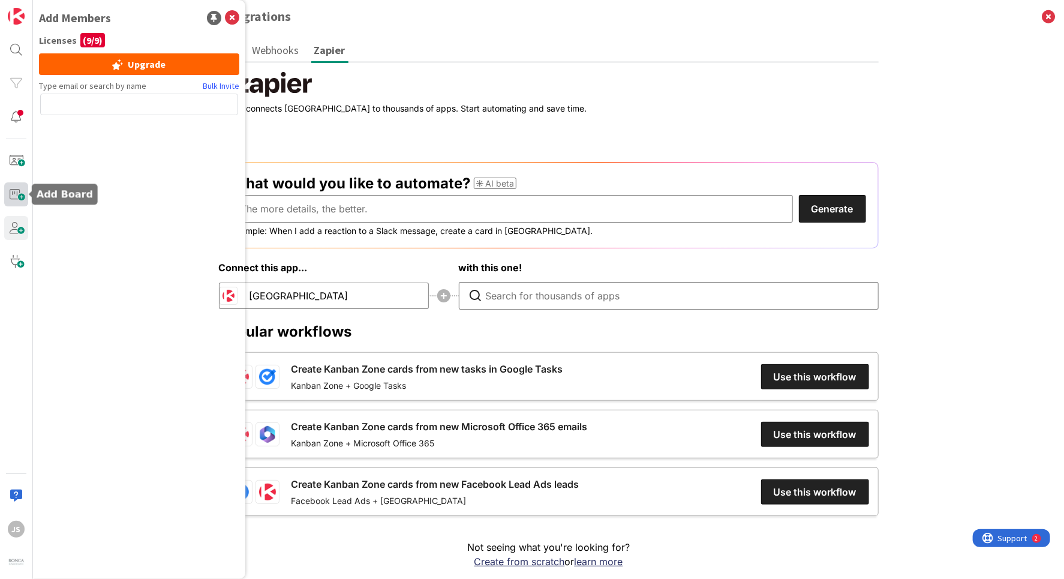
click at [14, 200] on span at bounding box center [16, 194] width 24 height 24
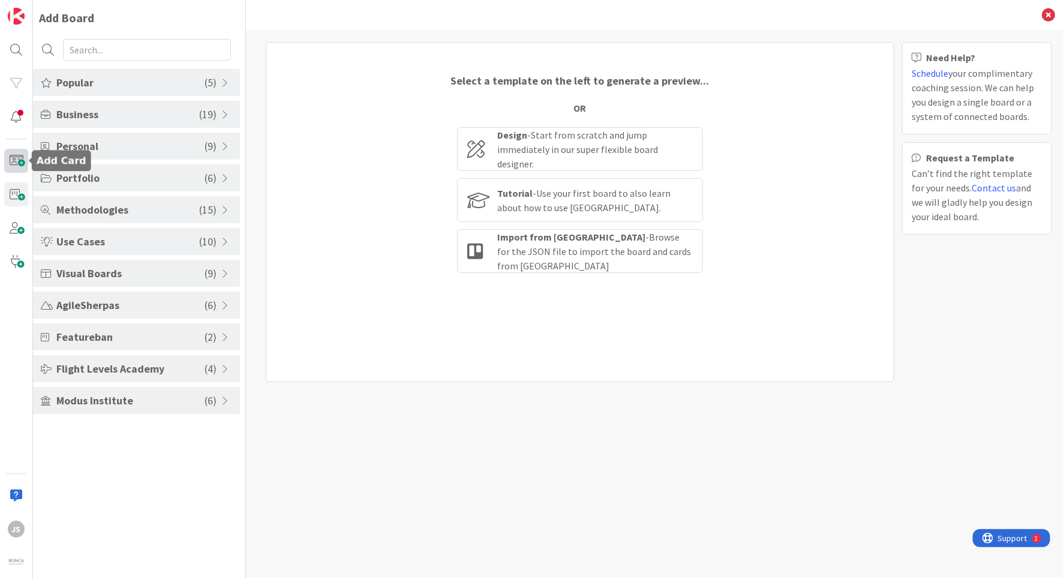
click at [18, 158] on span at bounding box center [16, 161] width 24 height 24
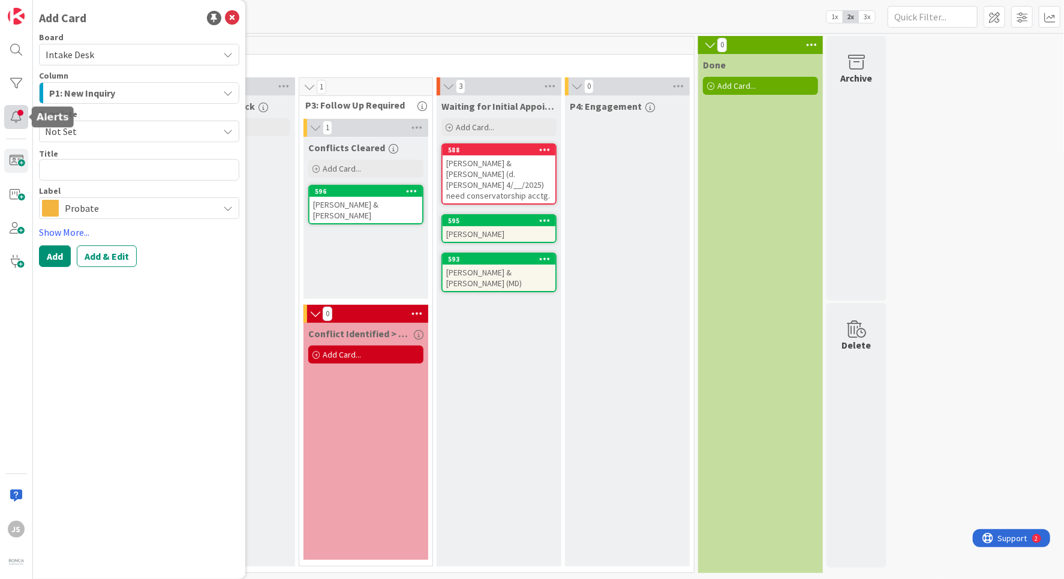
click at [13, 116] on div at bounding box center [16, 117] width 24 height 24
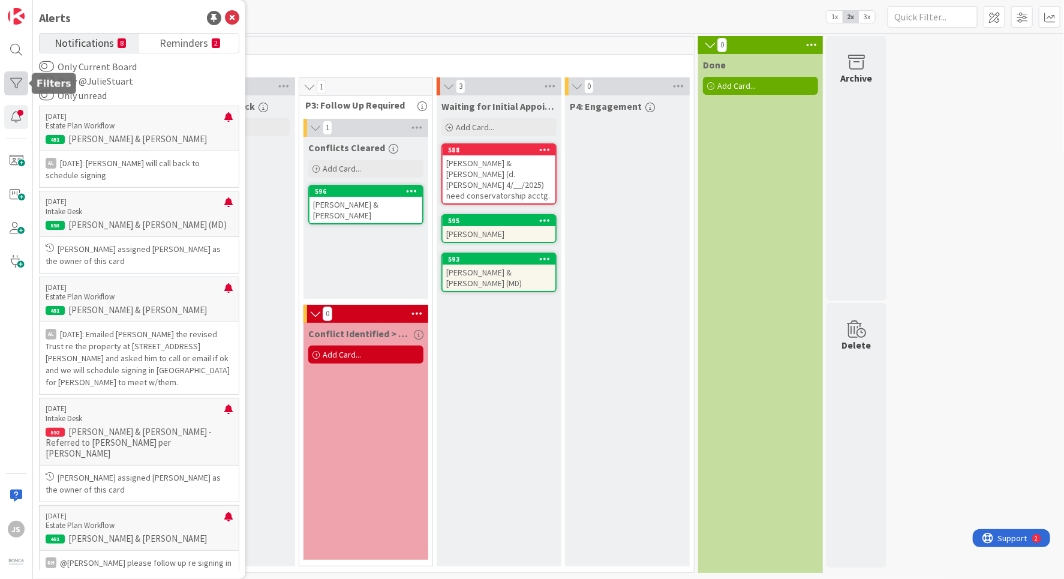
click at [17, 87] on div at bounding box center [16, 83] width 24 height 24
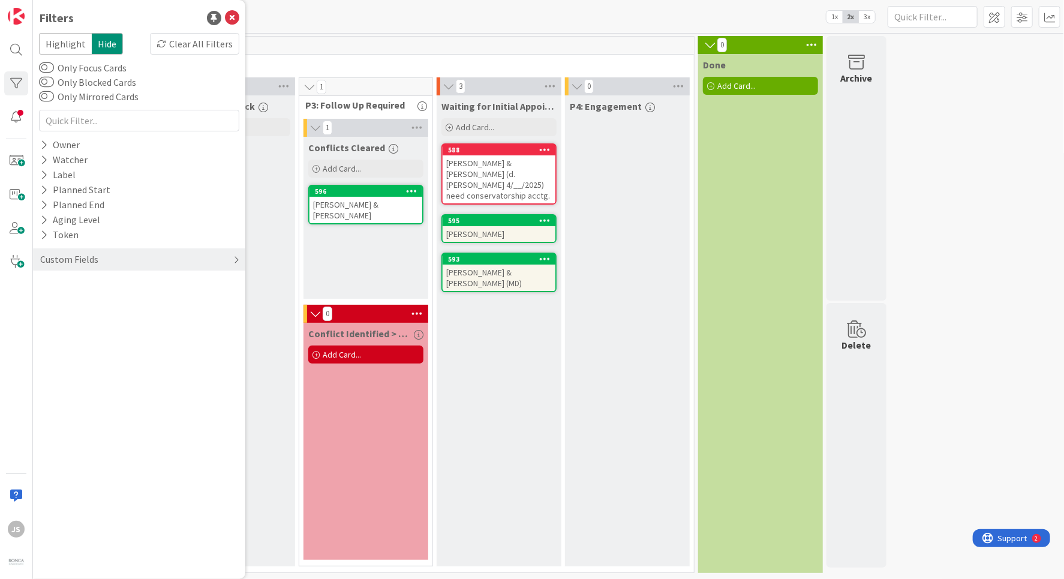
click at [52, 258] on div "Custom Fields" at bounding box center [69, 259] width 61 height 15
click at [235, 16] on icon at bounding box center [232, 18] width 14 height 14
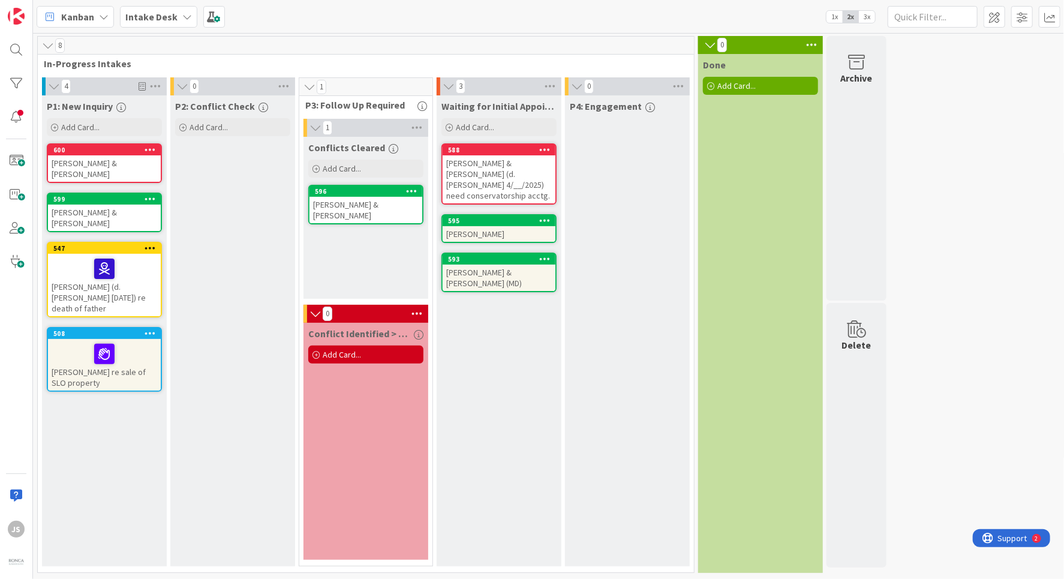
click at [100, 14] on icon at bounding box center [104, 17] width 10 height 10
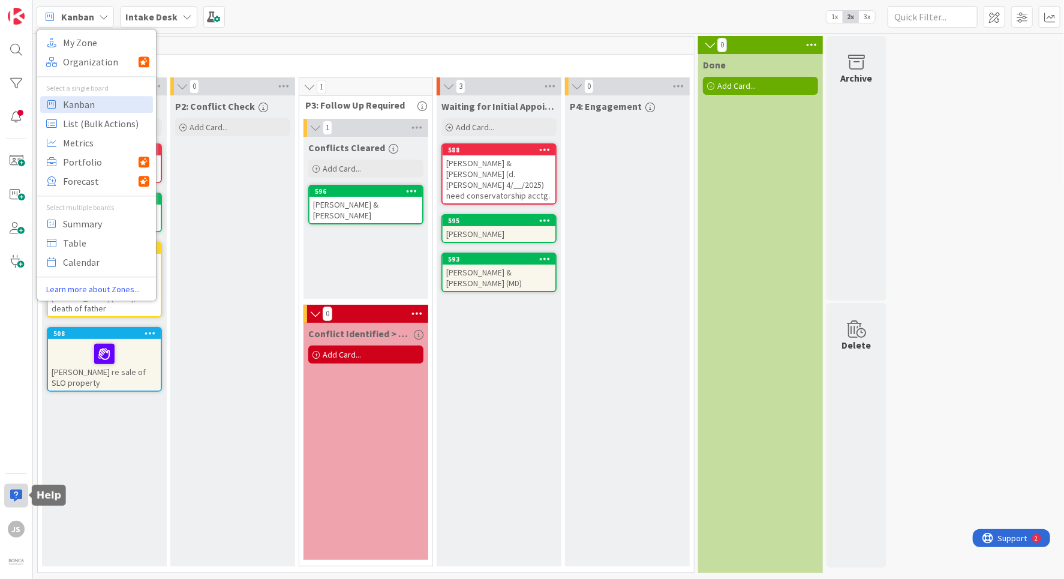
click at [13, 493] on div at bounding box center [16, 495] width 24 height 24
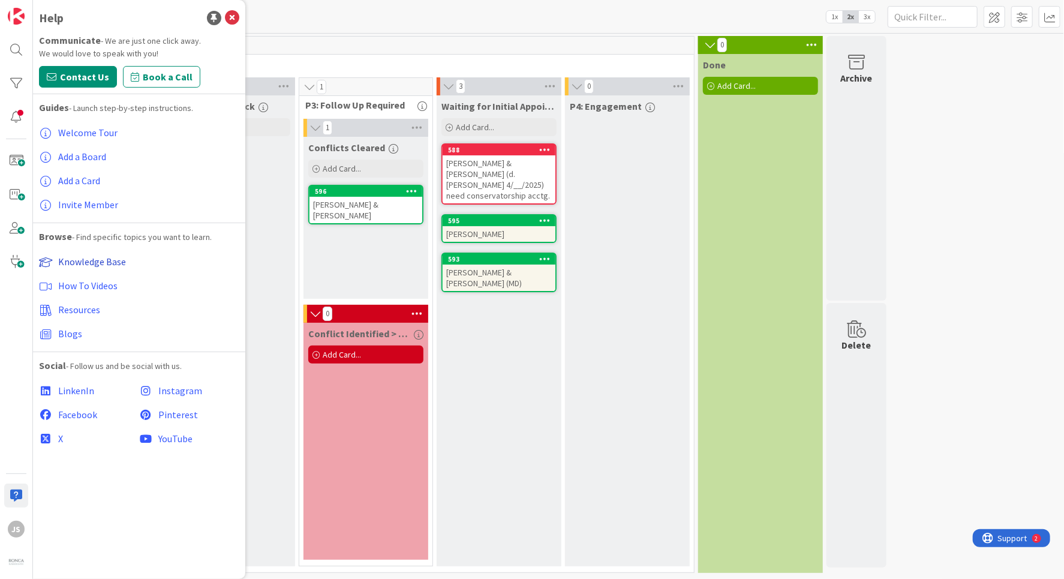
click at [78, 261] on span "Knowledge Base" at bounding box center [92, 261] width 68 height 12
